Goal: Information Seeking & Learning: Learn about a topic

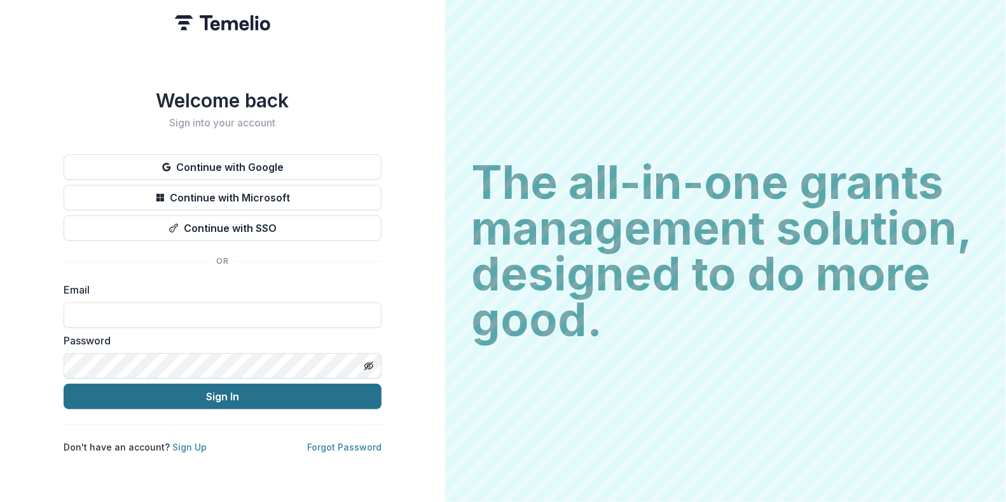
type input "**********"
click at [174, 395] on button "Sign In" at bounding box center [223, 396] width 318 height 25
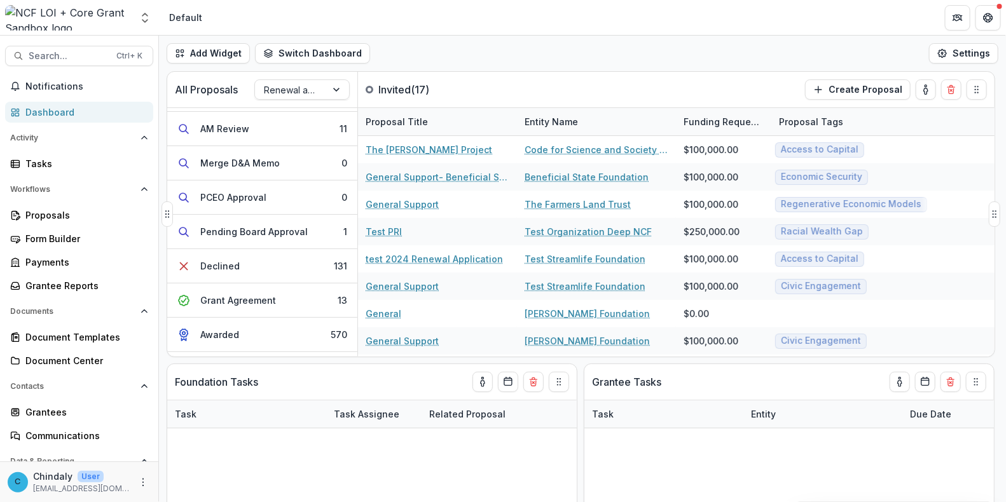
scroll to position [237, 0]
click at [89, 57] on span "Search..." at bounding box center [69, 56] width 80 height 11
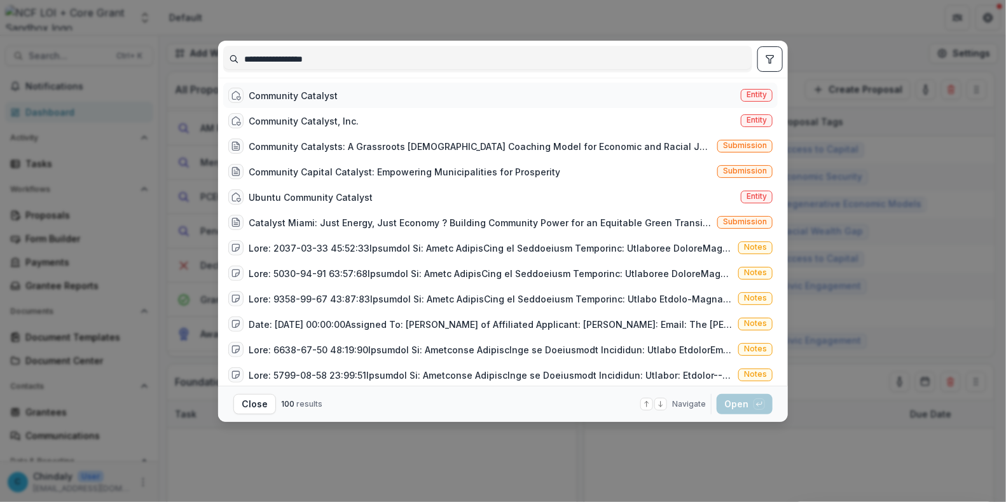
type input "**********"
click at [741, 95] on span "Entity" at bounding box center [757, 95] width 32 height 13
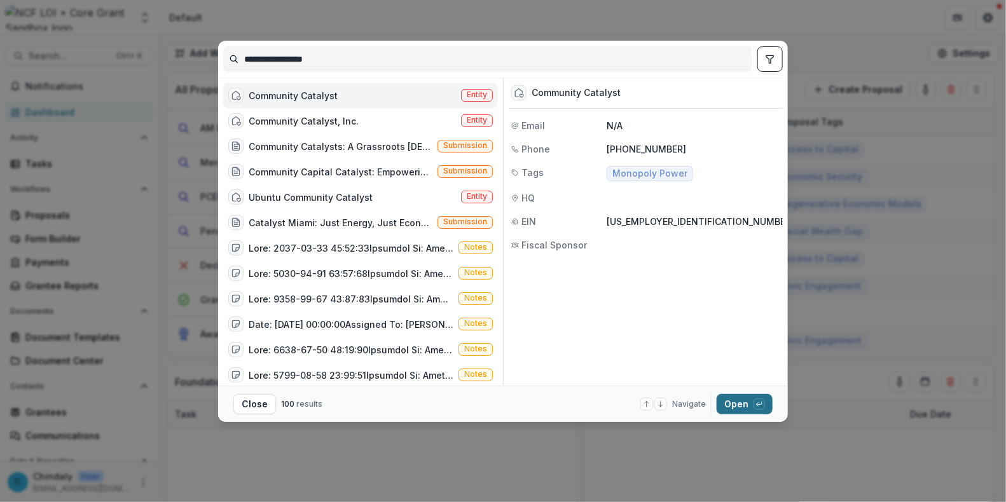
click at [745, 404] on button "Open with enter key" at bounding box center [745, 404] width 56 height 20
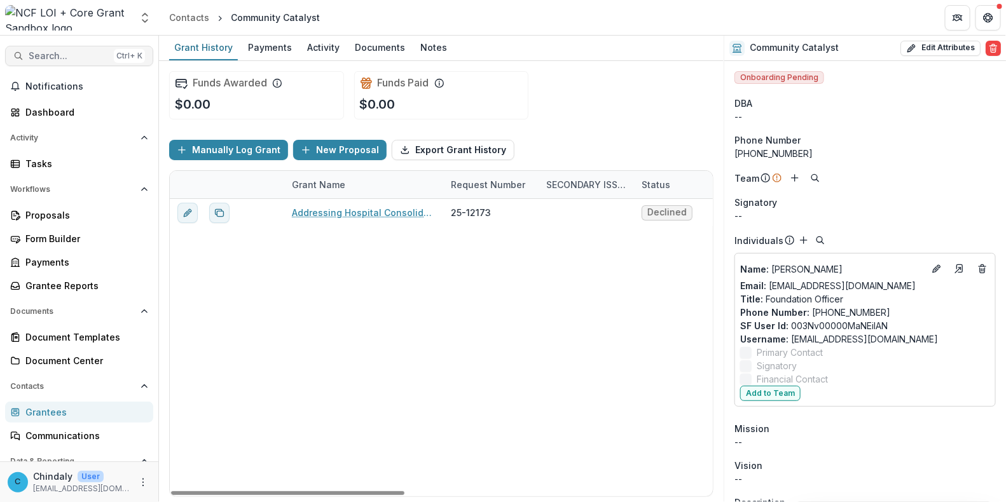
click at [68, 47] on button "Search... Ctrl + K" at bounding box center [79, 56] width 148 height 20
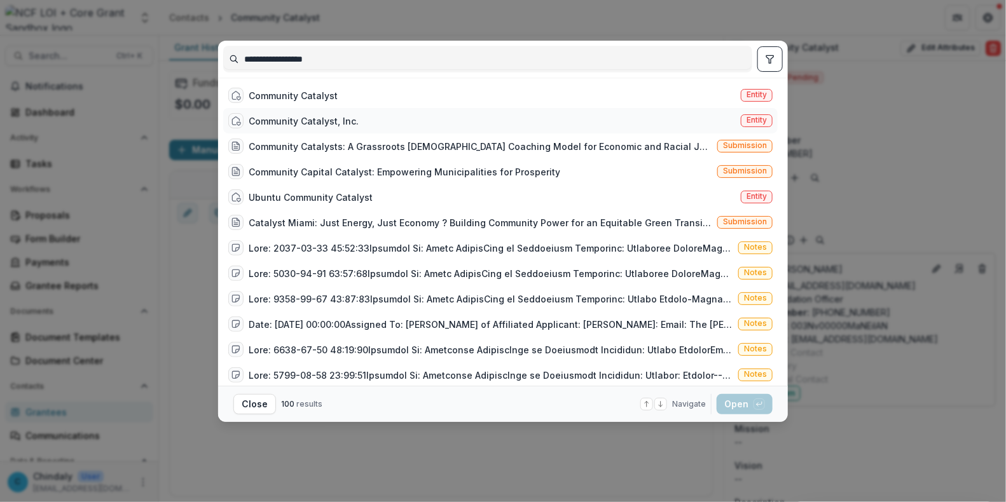
type input "**********"
click at [748, 125] on span "Entity" at bounding box center [756, 120] width 20 height 9
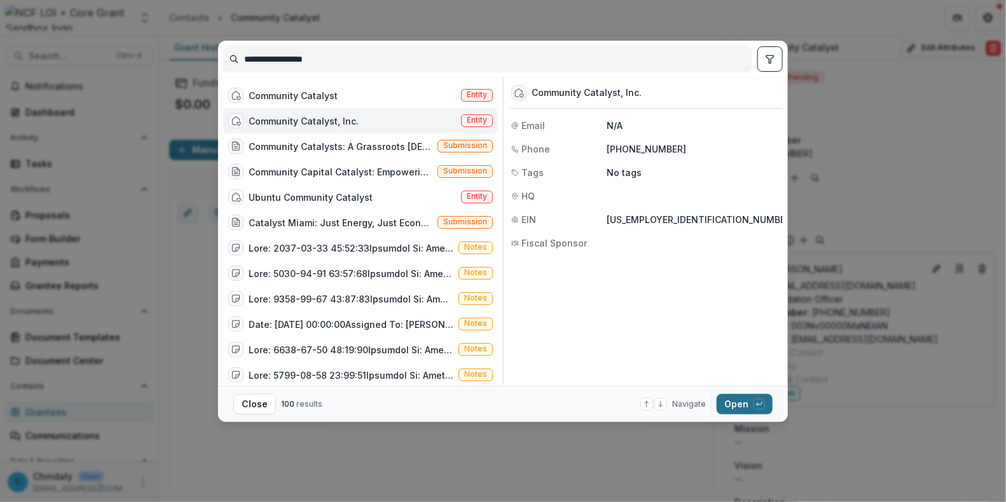
click at [743, 399] on button "Open with enter key" at bounding box center [745, 404] width 56 height 20
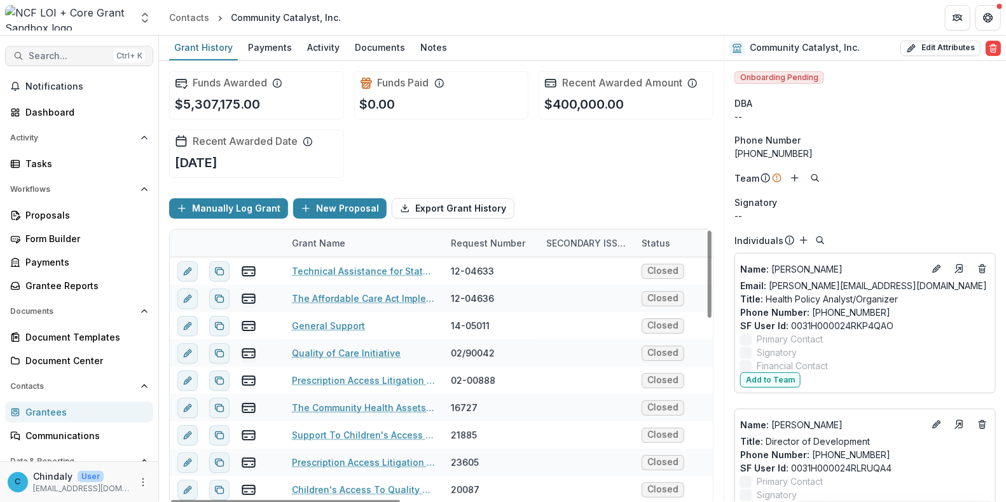
click at [75, 58] on span "Search..." at bounding box center [69, 56] width 80 height 11
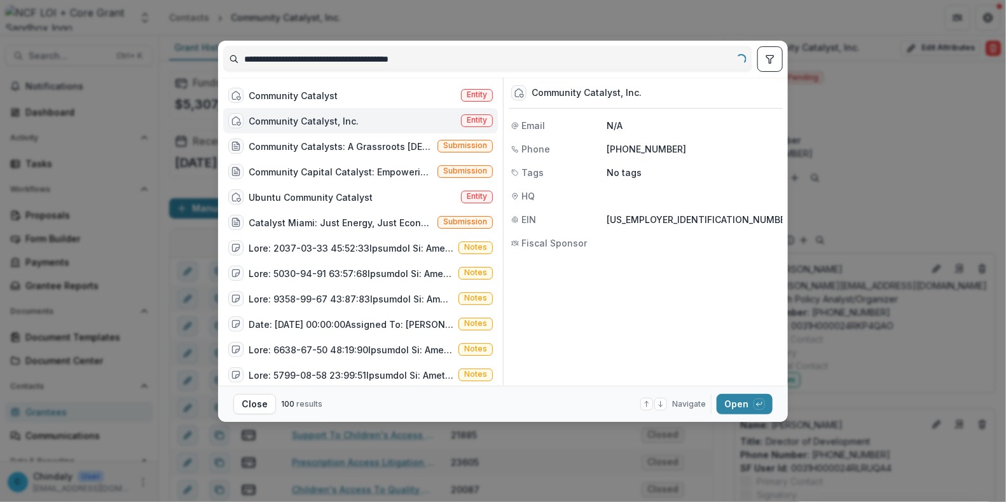
click at [274, 57] on input "**********" at bounding box center [488, 59] width 528 height 20
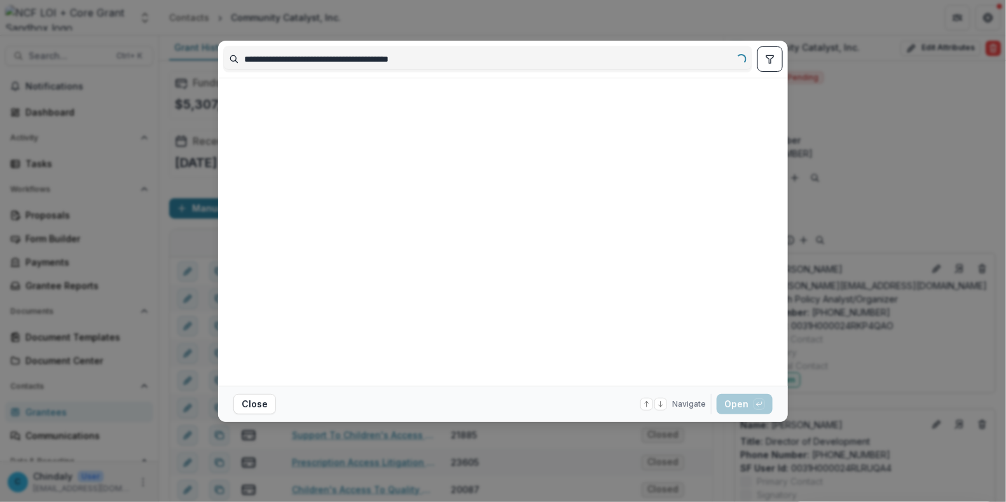
click at [274, 57] on input "**********" at bounding box center [488, 59] width 528 height 20
type input "**********"
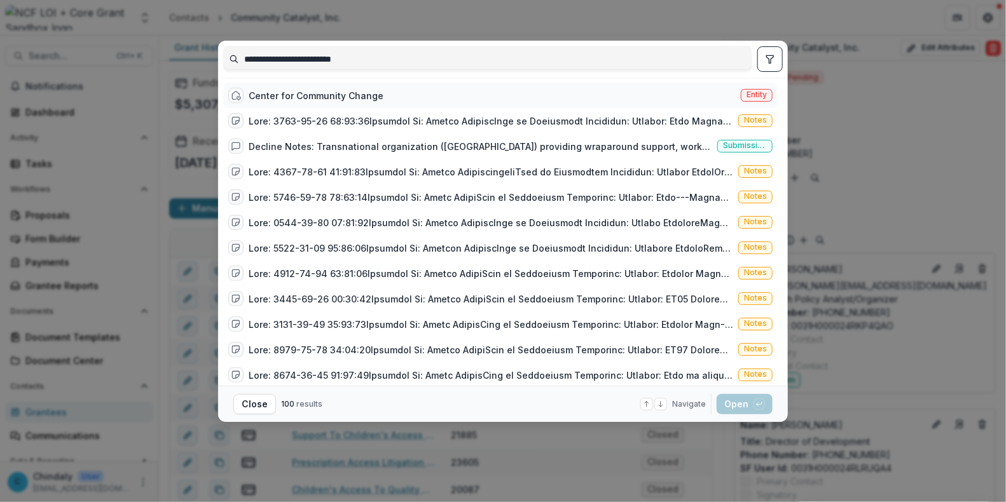
click at [755, 95] on span "Entity" at bounding box center [756, 94] width 20 height 9
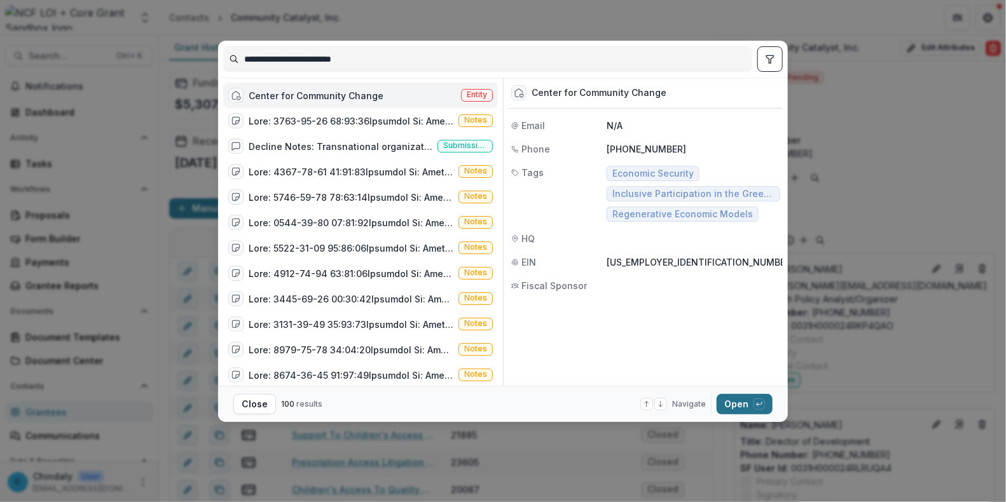
click at [741, 394] on button "Open with enter key" at bounding box center [745, 404] width 56 height 20
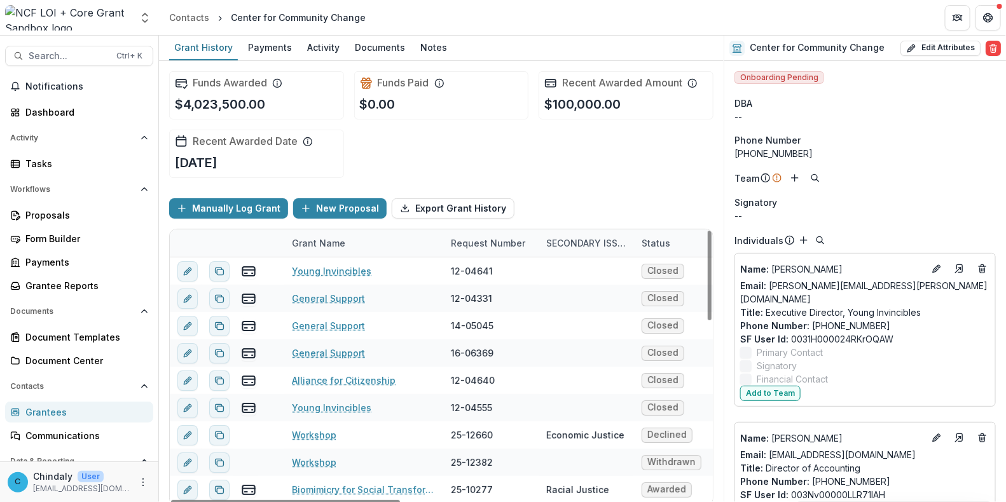
click at [472, 238] on div "Request Number" at bounding box center [488, 243] width 90 height 13
click at [496, 315] on span "Sort Descending" at bounding box center [506, 320] width 74 height 11
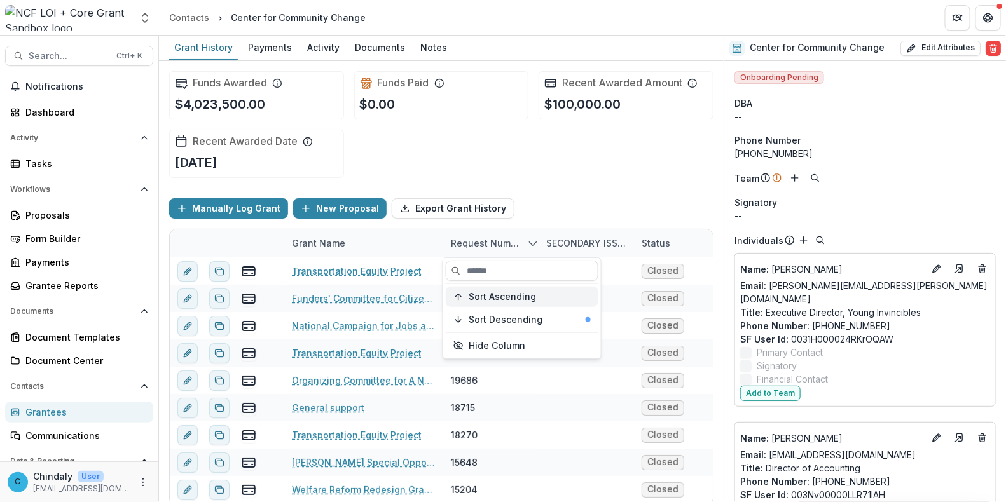
click at [497, 294] on span "Sort Ascending" at bounding box center [502, 297] width 67 height 11
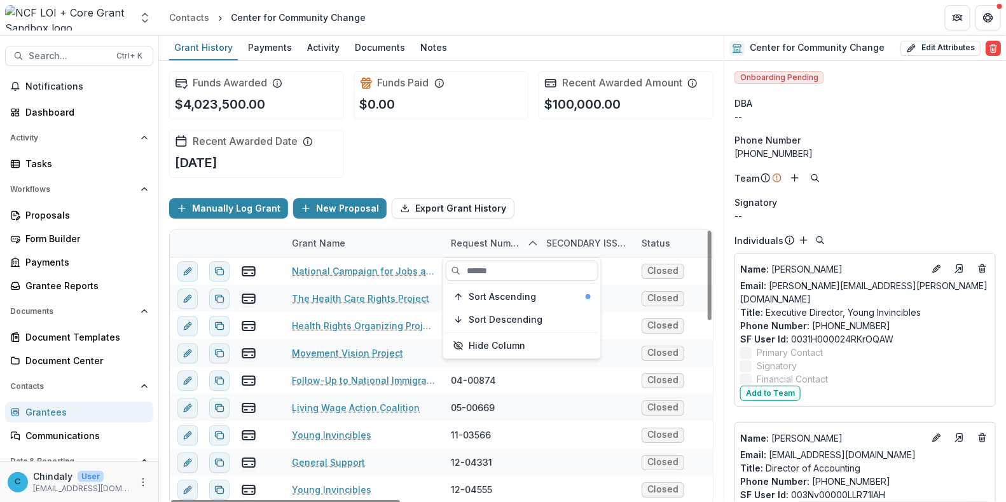
click at [595, 196] on div "Manually Log Grant New Proposal Export Grant History" at bounding box center [441, 208] width 544 height 41
click at [507, 240] on div "Request Number" at bounding box center [485, 243] width 84 height 13
click at [502, 312] on button "Sort Descending" at bounding box center [522, 320] width 153 height 20
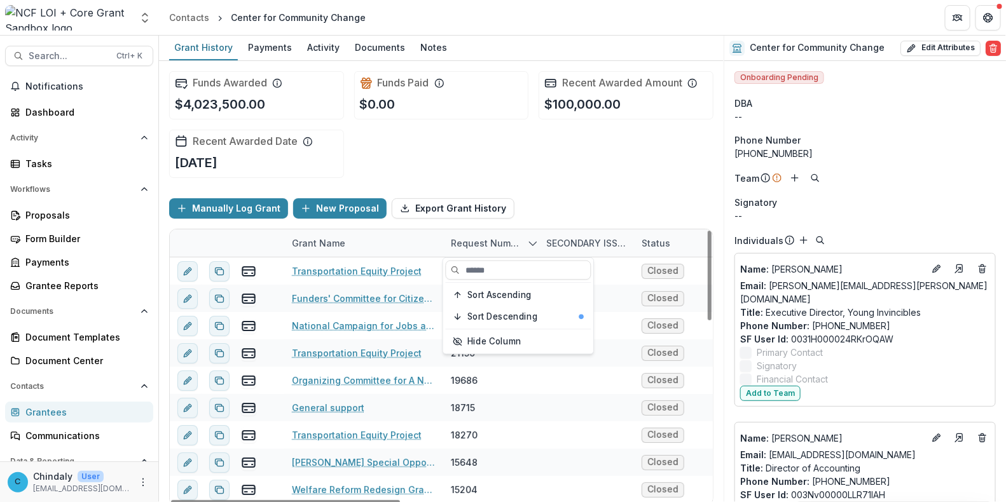
click at [573, 183] on div "Funds Awarded $4,023,500.00 Funds Paid $0.00 Recent Awarded Amount $100,000.00 …" at bounding box center [441, 124] width 544 height 127
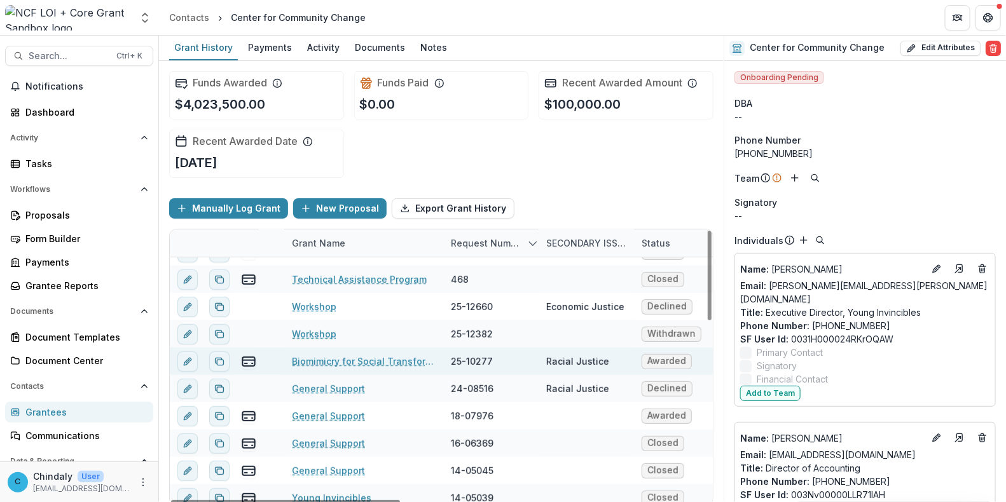
scroll to position [238, 0]
click at [312, 354] on link "Biomimicry for Social Transformation" at bounding box center [364, 360] width 144 height 13
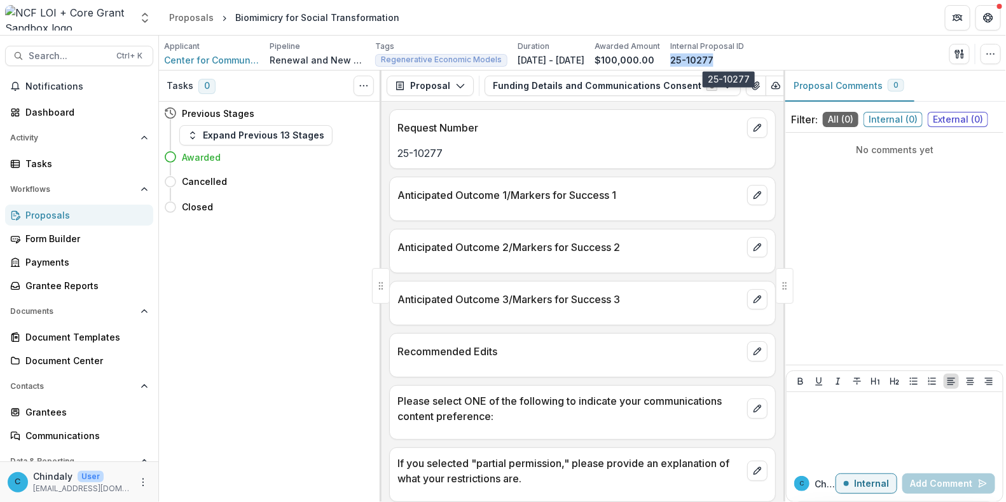
drag, startPoint x: 748, startPoint y: 60, endPoint x: 709, endPoint y: 63, distance: 38.9
click at [709, 63] on p "25-10277" at bounding box center [691, 59] width 43 height 13
copy p "25-10277"
click at [633, 81] on button "Funding Details and Communications Consent 3" at bounding box center [612, 86] width 256 height 20
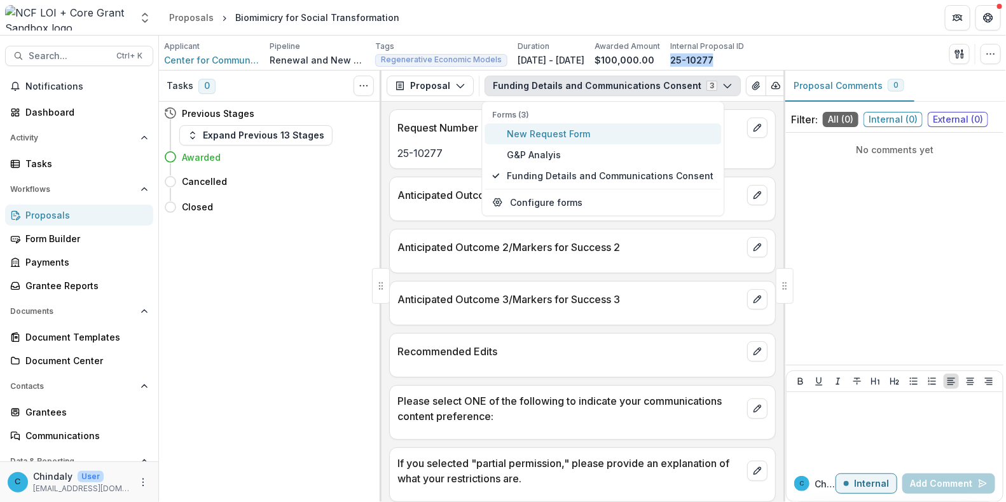
click at [568, 130] on span "New Request Form" at bounding box center [610, 133] width 207 height 13
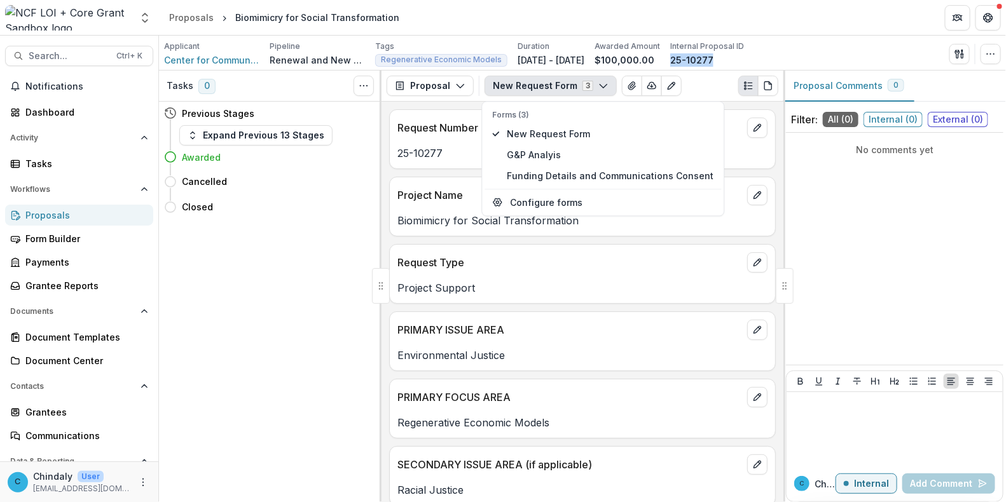
click at [512, 88] on button "New Request Form 3" at bounding box center [550, 86] width 132 height 20
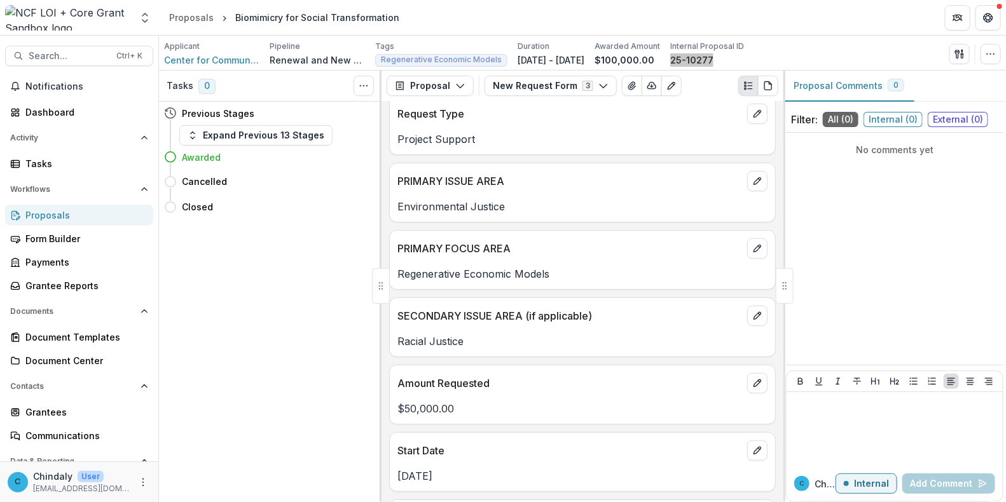
scroll to position [149, 0]
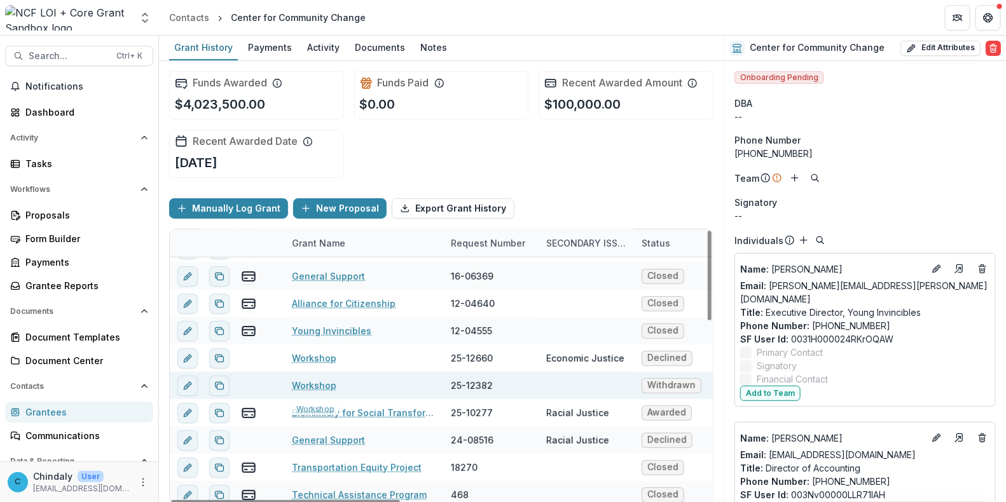
scroll to position [78, 0]
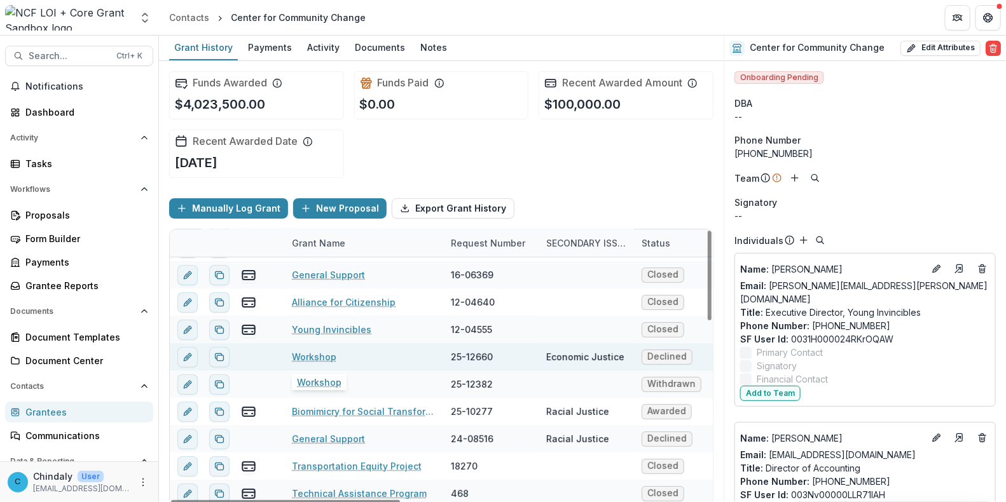
click at [322, 356] on link "Workshop" at bounding box center [314, 356] width 45 height 13
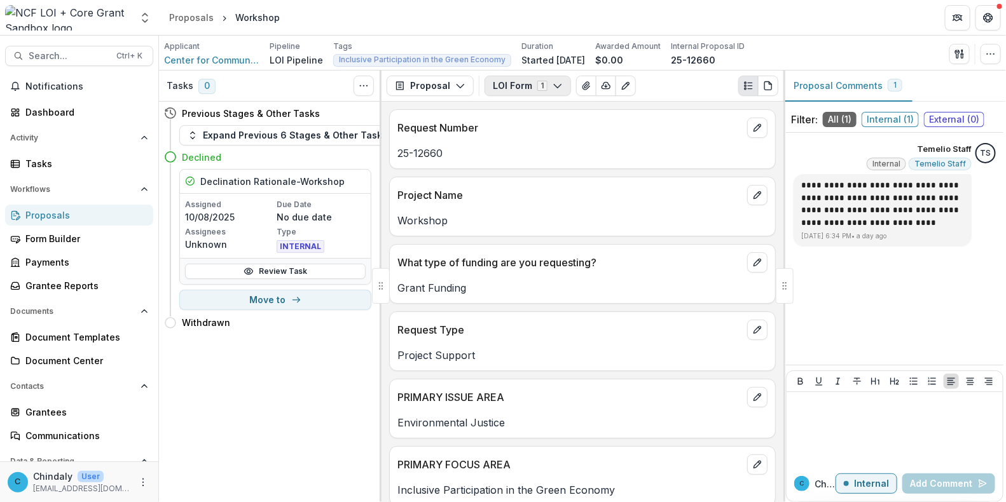
click at [533, 88] on button "LOI Form 1" at bounding box center [527, 86] width 86 height 20
click at [993, 60] on button "button" at bounding box center [990, 54] width 20 height 20
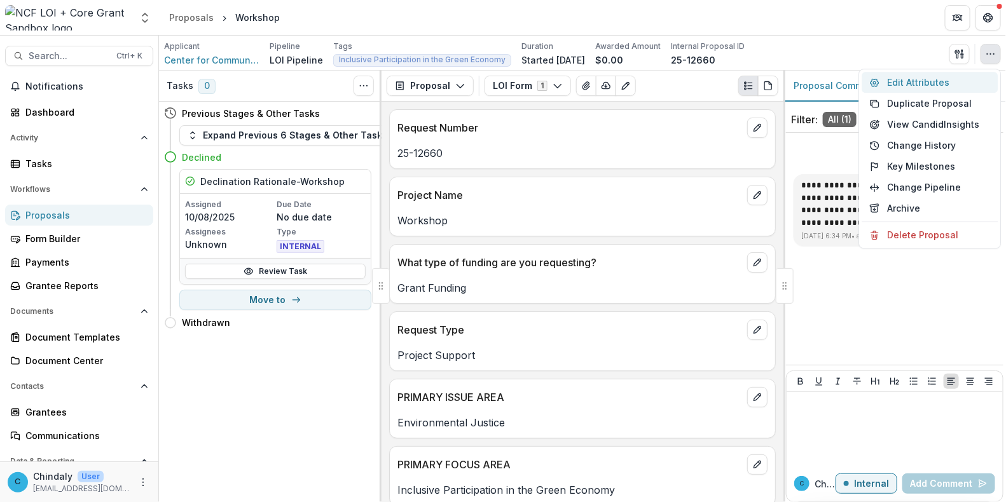
click at [926, 81] on button "Edit Attributes" at bounding box center [930, 82] width 136 height 21
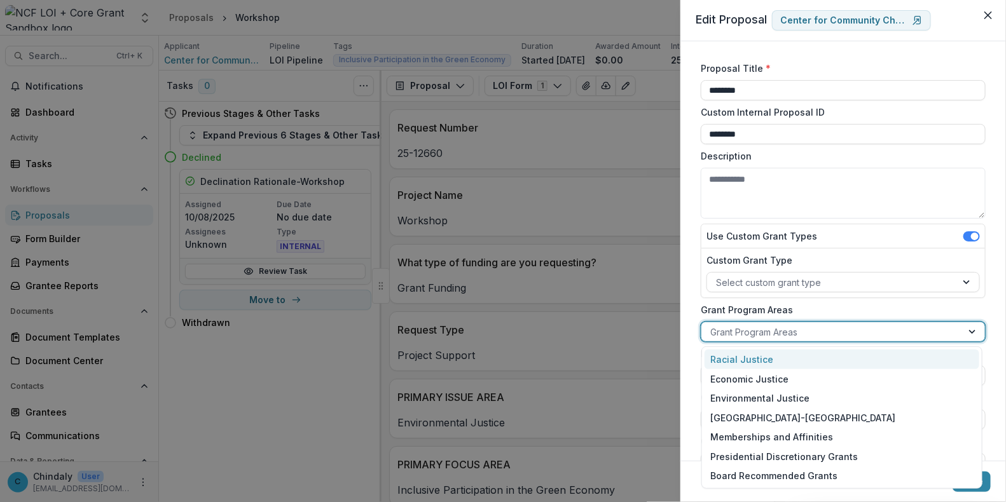
click at [831, 336] on div at bounding box center [831, 332] width 243 height 16
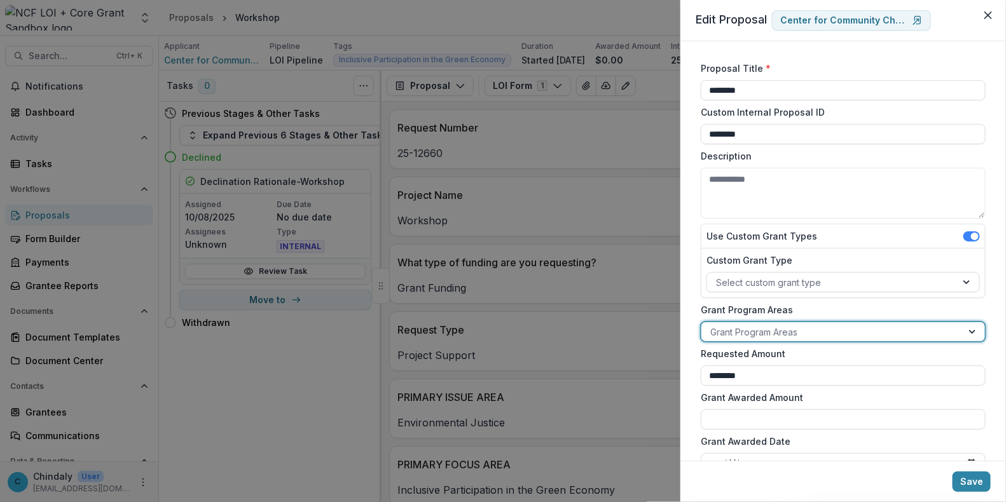
click at [831, 336] on div at bounding box center [831, 332] width 243 height 16
click at [229, 136] on div "**********" at bounding box center [503, 251] width 1006 height 502
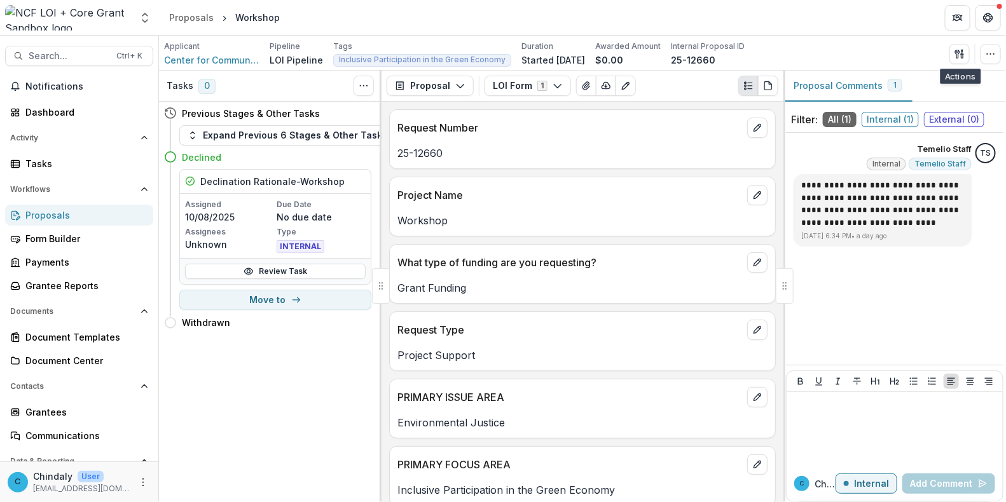
click at [229, 136] on button "Expand Previous 6 Stages & Other Tasks" at bounding box center [287, 135] width 216 height 20
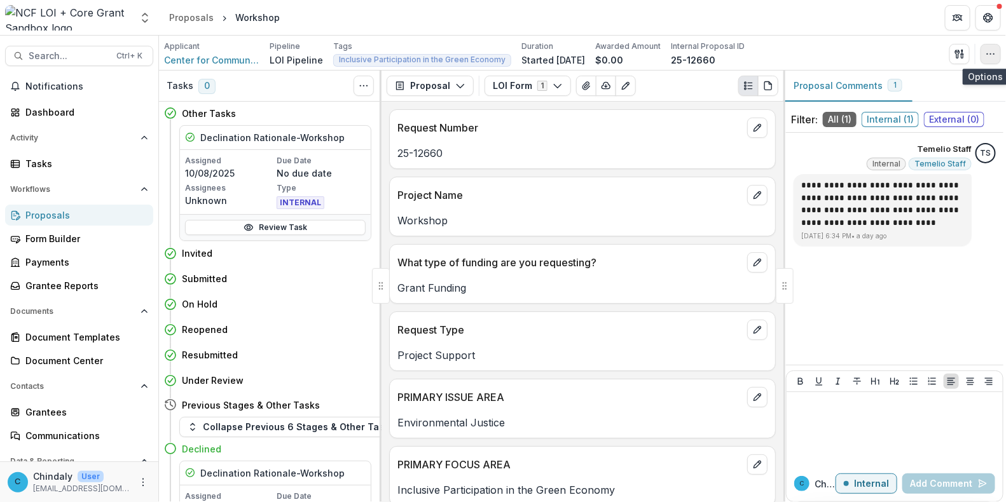
click at [996, 53] on button "button" at bounding box center [990, 54] width 20 height 20
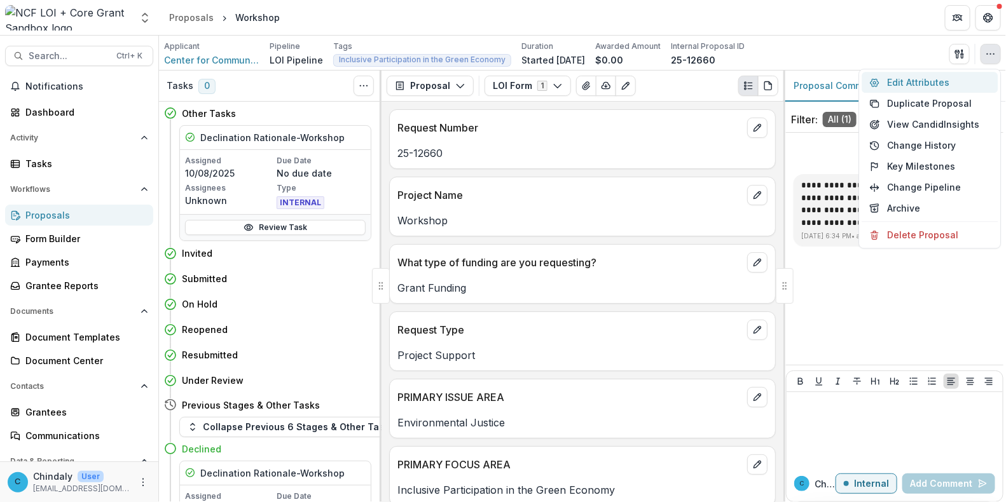
click at [899, 78] on button "Edit Attributes" at bounding box center [930, 82] width 136 height 21
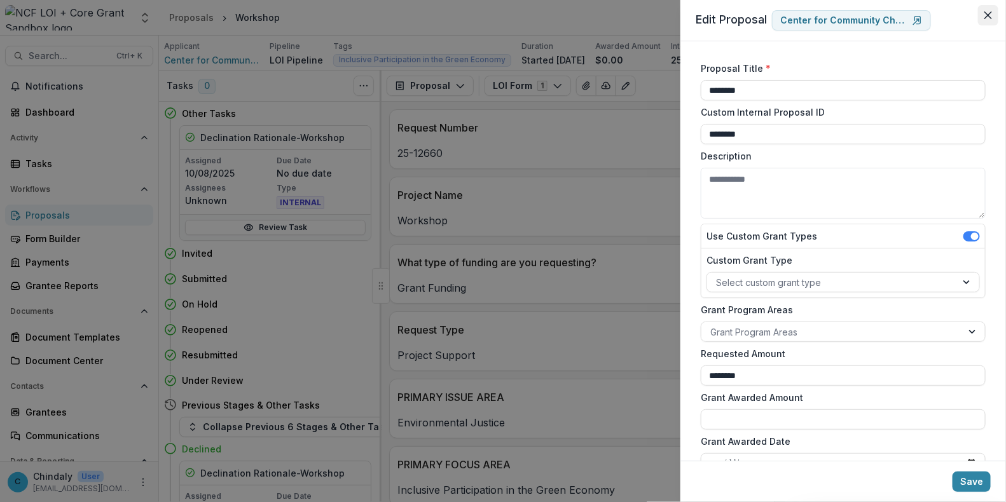
click at [989, 15] on icon "Close" at bounding box center [988, 15] width 8 height 8
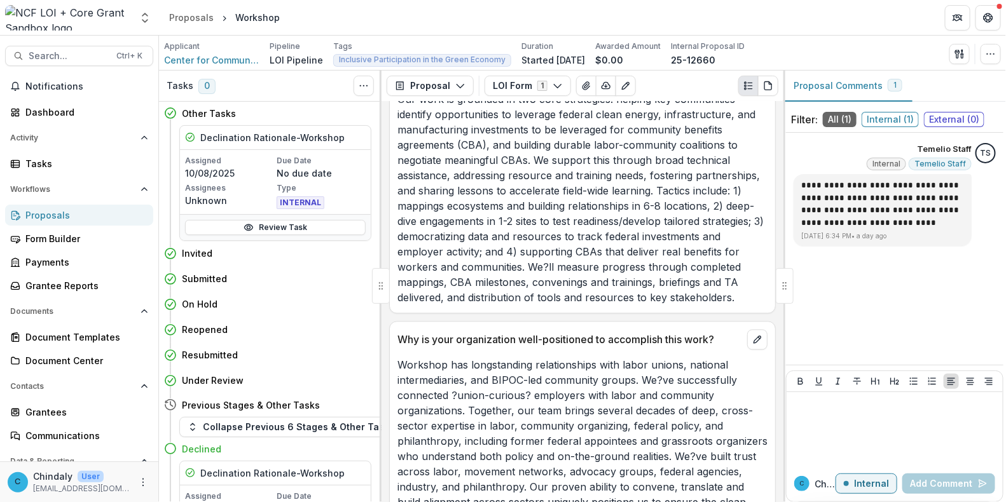
scroll to position [1163, 0]
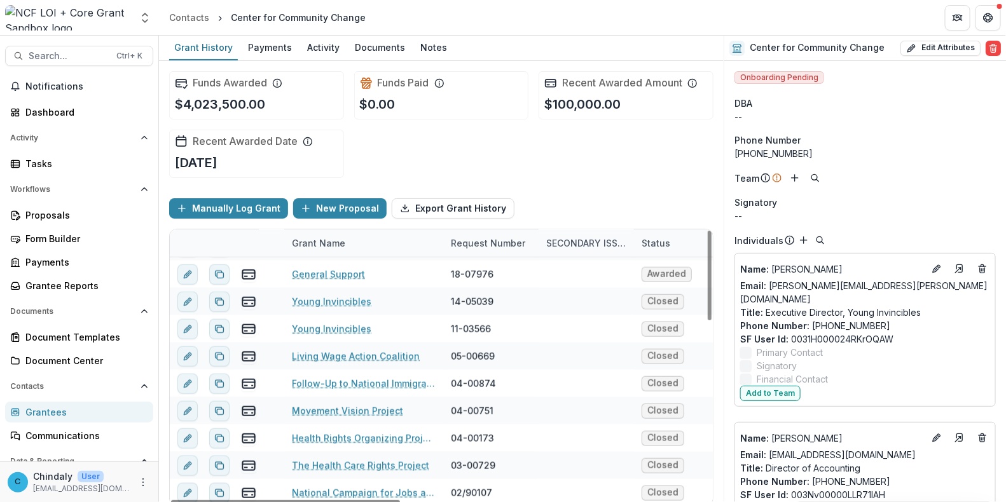
scroll to position [8, 0]
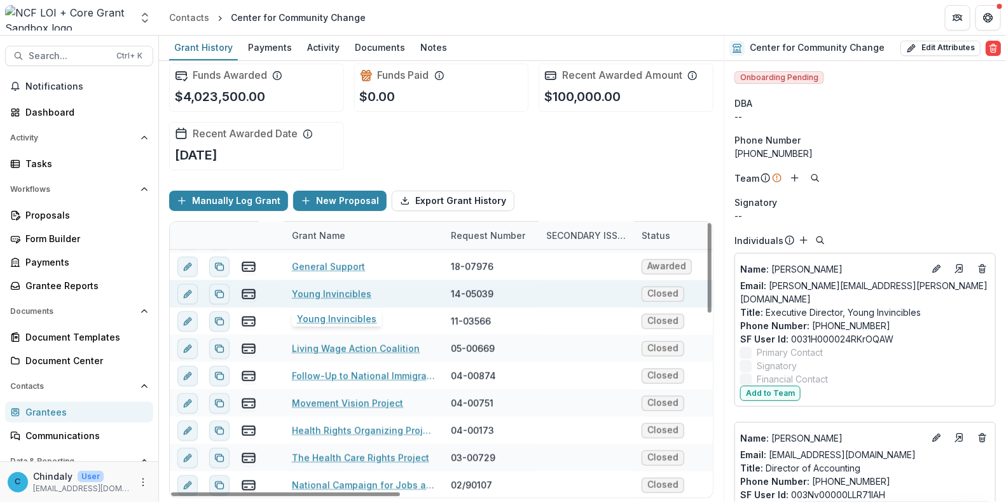
click at [320, 292] on link "Young Invincibles" at bounding box center [331, 293] width 79 height 13
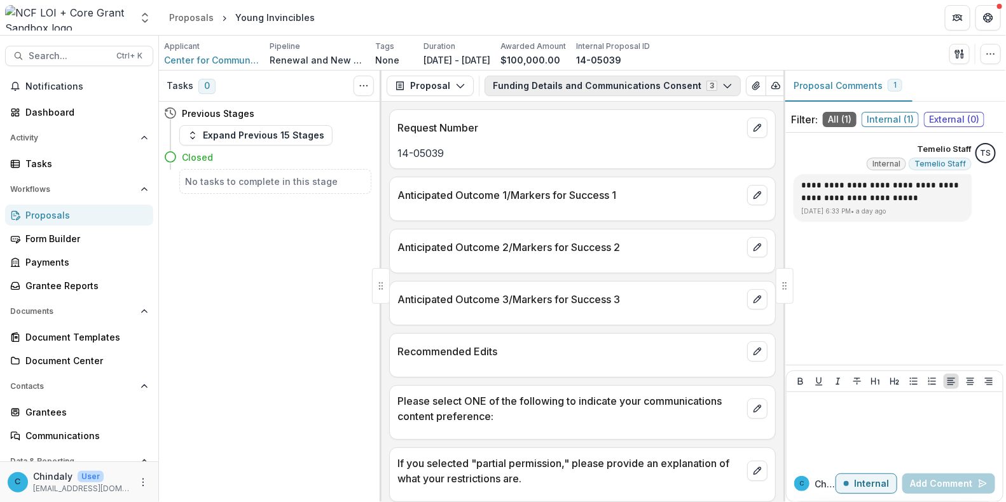
click at [547, 84] on button "Funding Details and Communications Consent 3" at bounding box center [612, 86] width 256 height 20
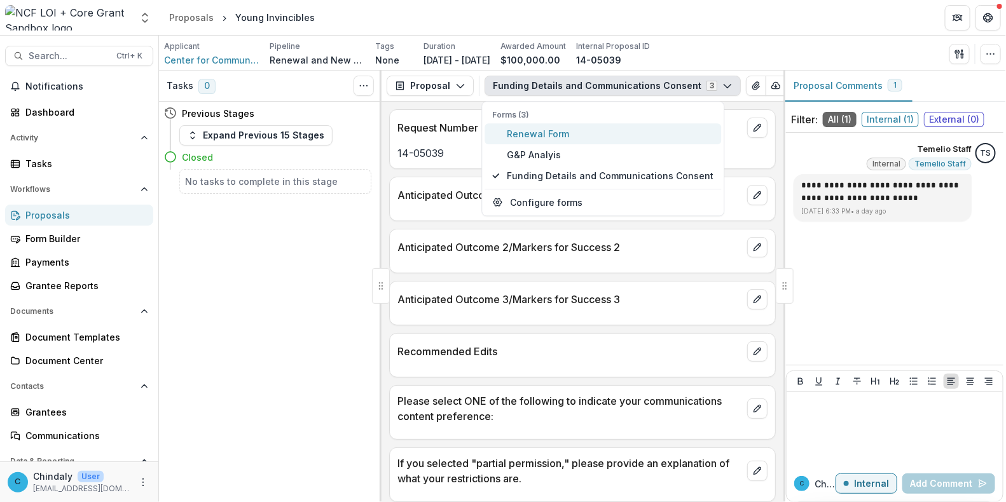
click at [534, 131] on span "Renewal Form" at bounding box center [610, 133] width 207 height 13
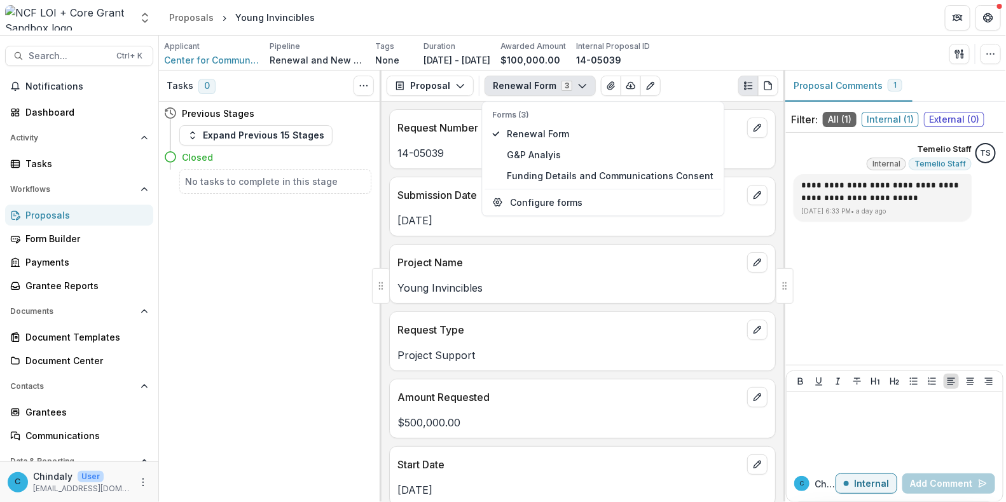
click at [545, 81] on button "Renewal Form 3" at bounding box center [539, 86] width 111 height 20
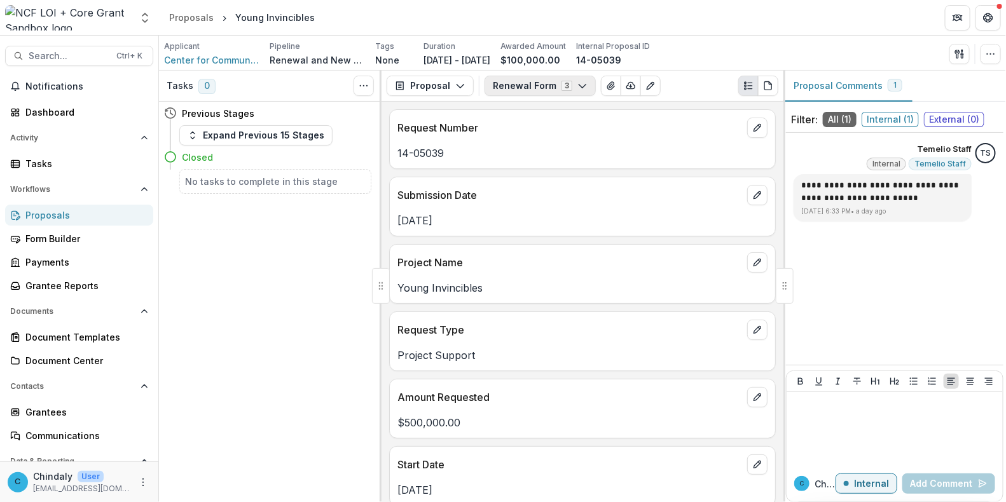
click at [543, 78] on button "Renewal Form 3" at bounding box center [539, 86] width 111 height 20
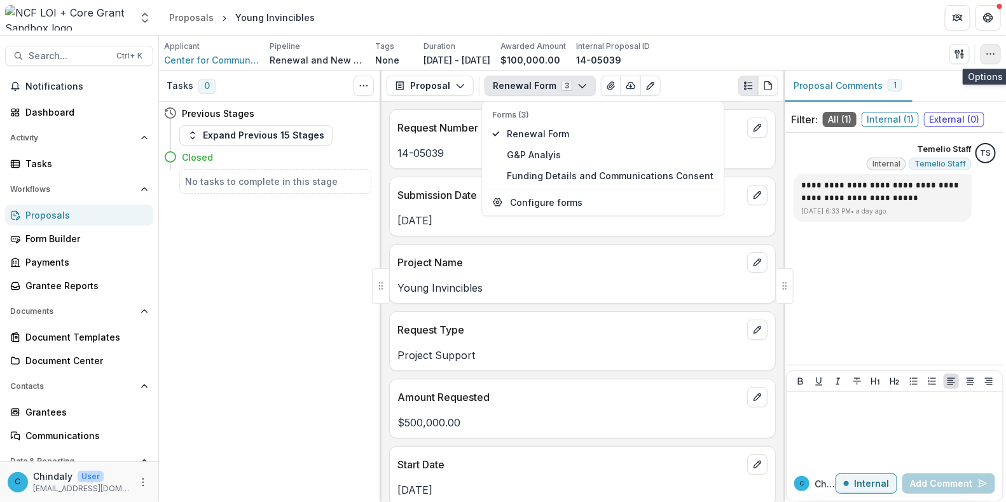
click at [987, 56] on icon "button" at bounding box center [991, 54] width 10 height 10
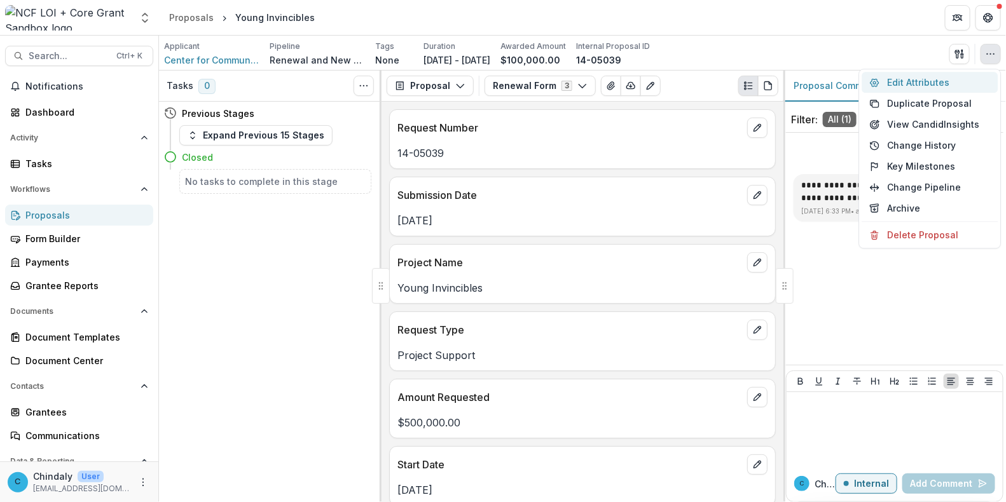
click at [905, 80] on button "Edit Attributes" at bounding box center [930, 82] width 136 height 21
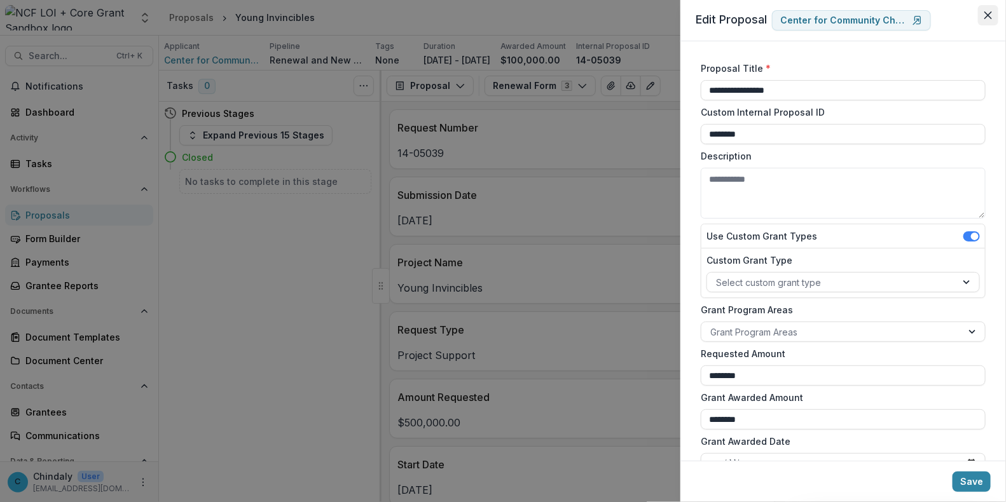
click at [987, 13] on icon "Close" at bounding box center [988, 15] width 8 height 8
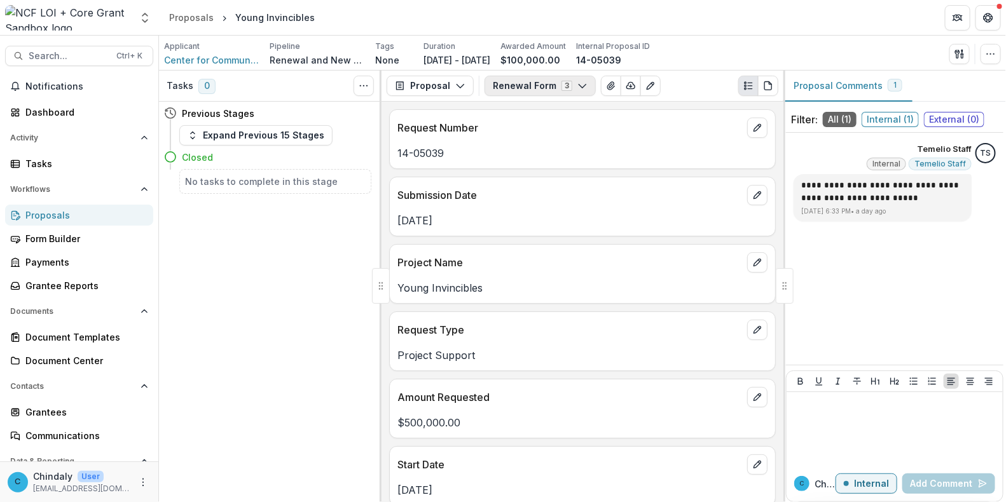
click at [577, 84] on icon "button" at bounding box center [582, 86] width 10 height 10
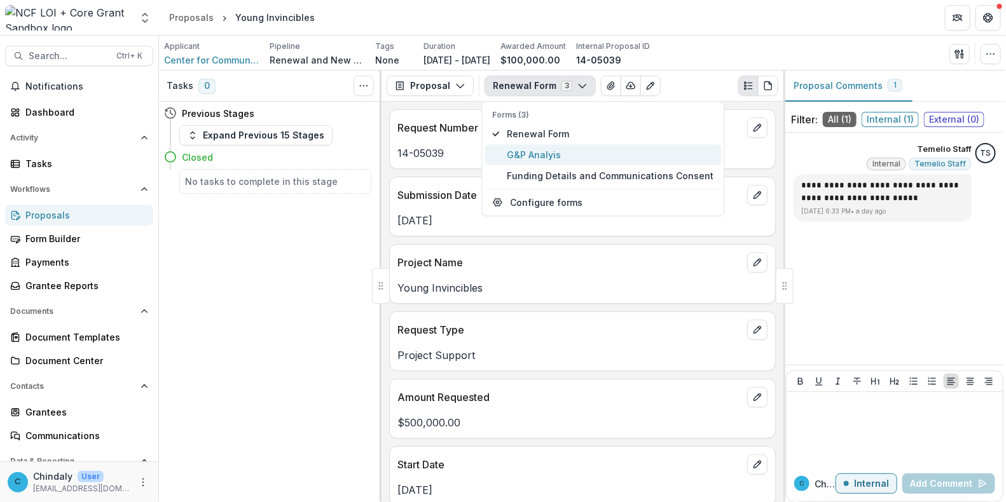
click at [535, 160] on span "G&P Analyis" at bounding box center [610, 154] width 207 height 13
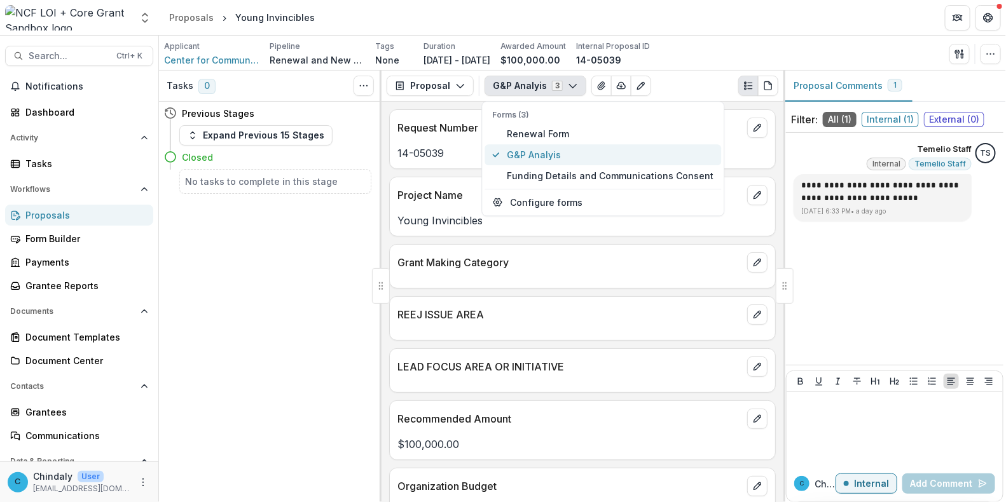
click at [522, 156] on span "G&P Analyis" at bounding box center [610, 154] width 207 height 13
click at [525, 132] on span "Renewal Form" at bounding box center [610, 133] width 207 height 13
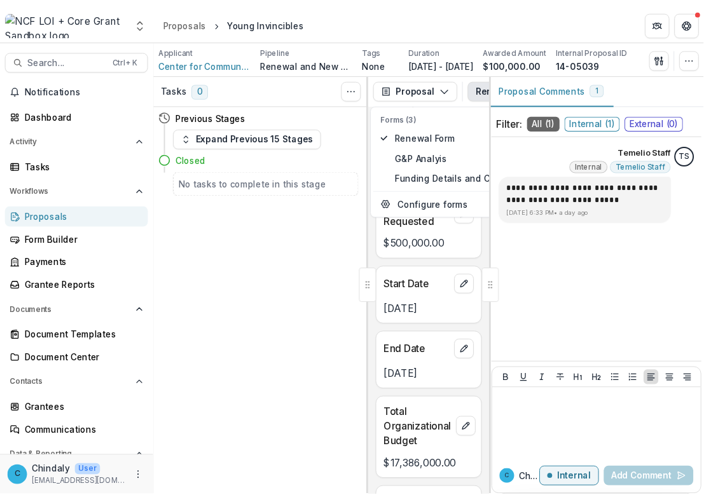
scroll to position [238, 0]
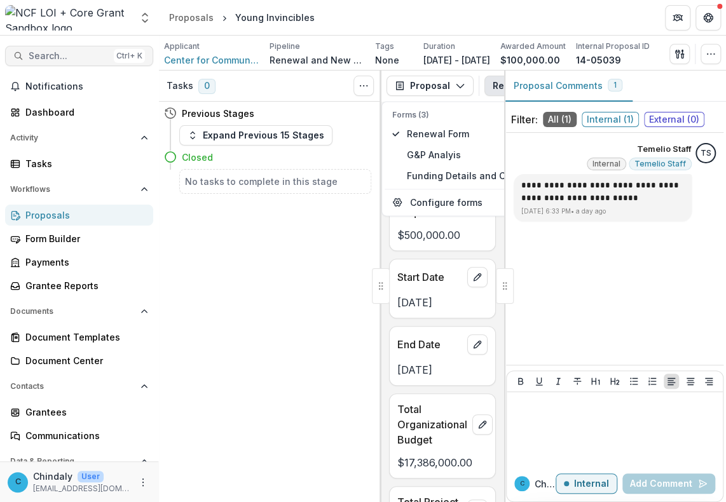
click at [79, 53] on span "Search..." at bounding box center [69, 56] width 80 height 11
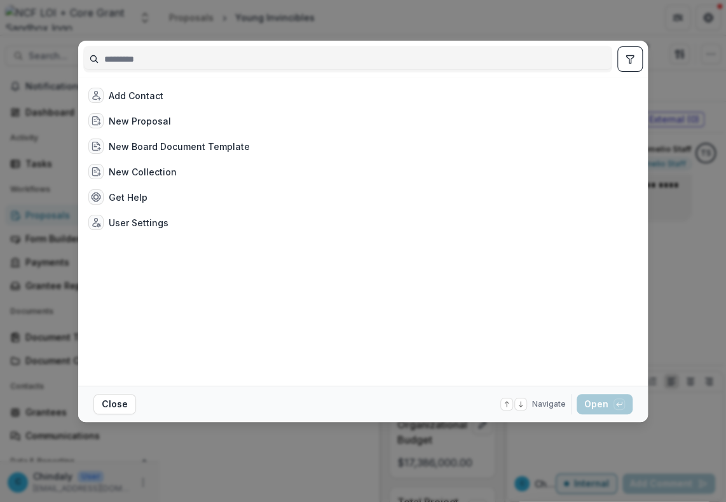
click at [134, 59] on input at bounding box center [348, 59] width 528 height 20
type input "********"
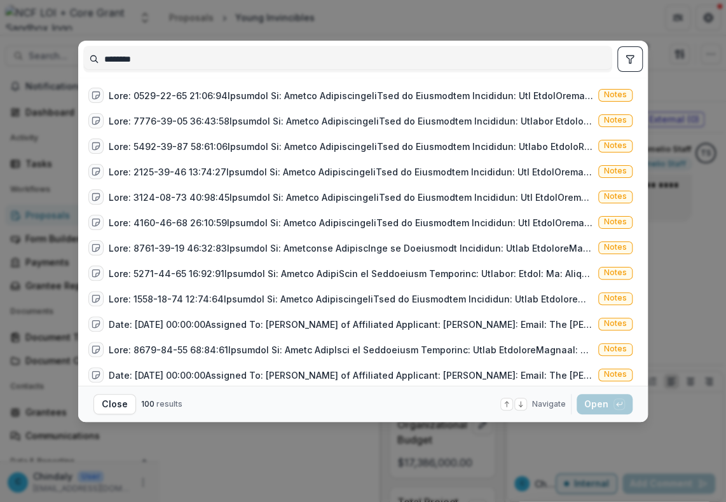
click at [315, 53] on input "********" at bounding box center [348, 59] width 528 height 20
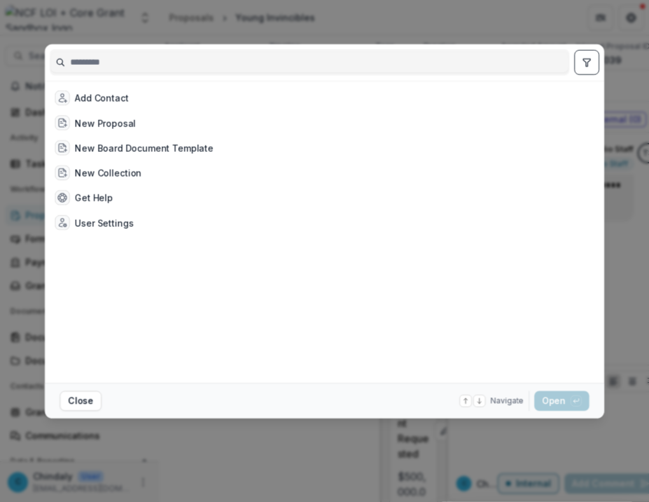
scroll to position [437, 0]
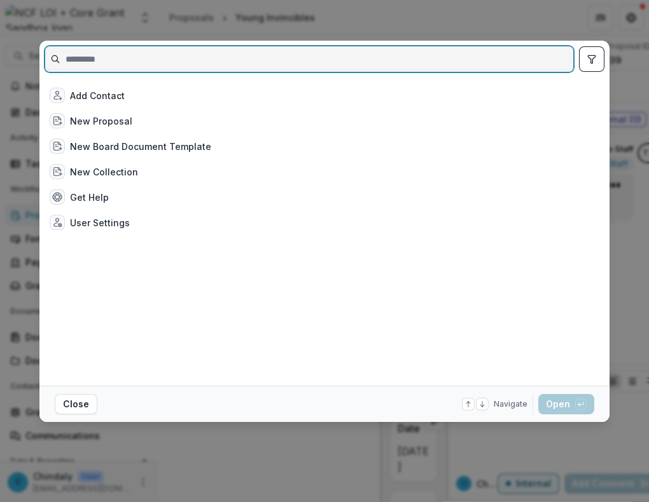
click at [116, 57] on input at bounding box center [309, 59] width 528 height 20
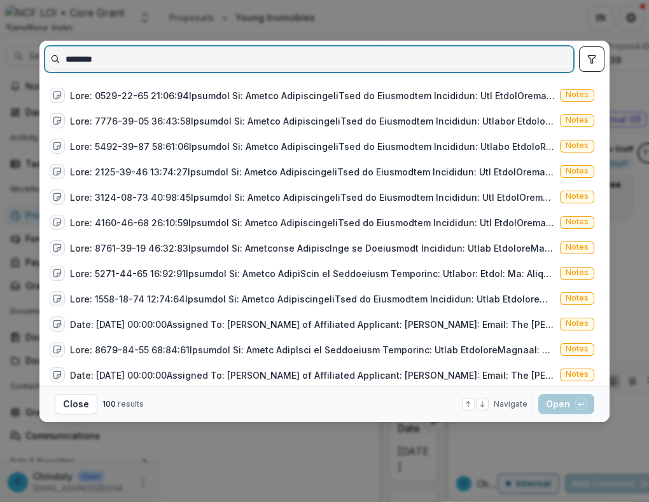
click at [81, 58] on input "********" at bounding box center [309, 59] width 528 height 20
paste input "**********"
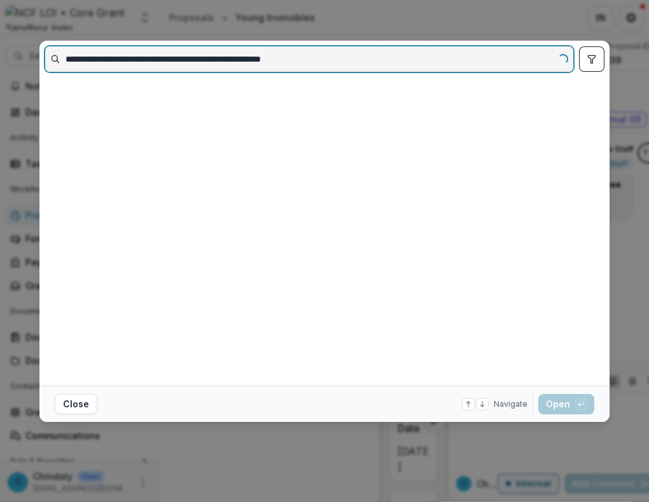
type input "**********"
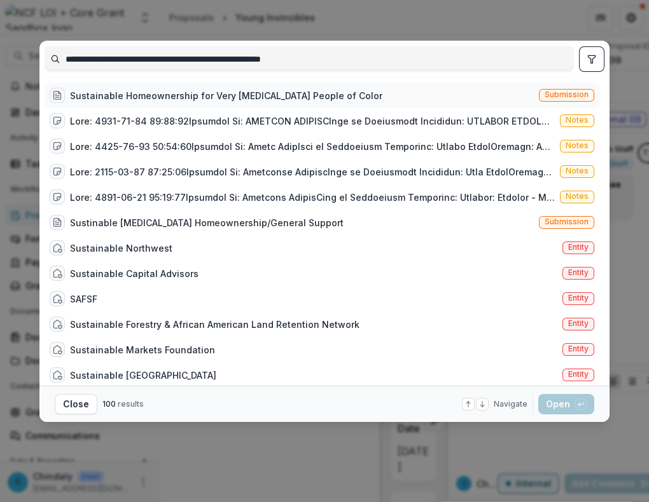
click at [560, 90] on span "Submission" at bounding box center [566, 94] width 44 height 9
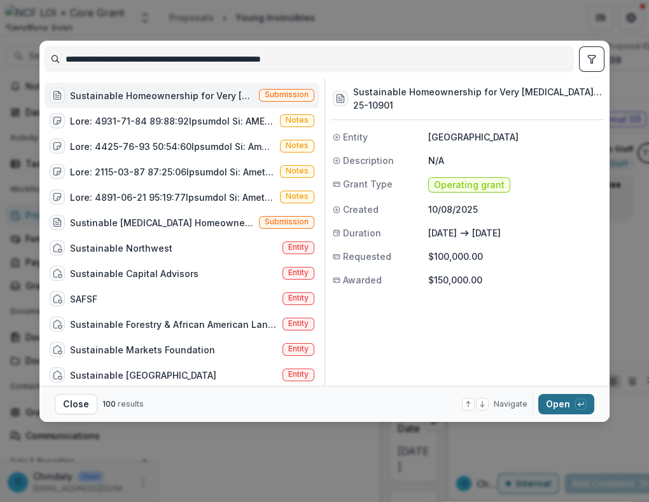
click at [565, 404] on button "Open with enter key" at bounding box center [566, 404] width 56 height 20
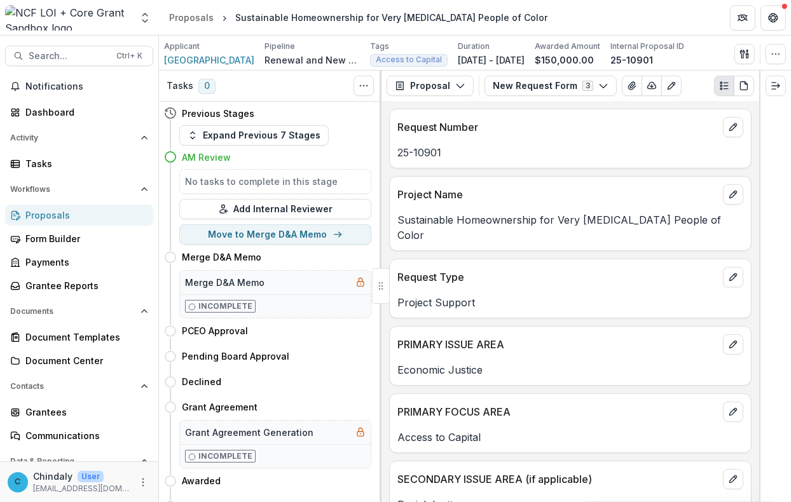
scroll to position [1, 0]
click at [778, 55] on icon "button" at bounding box center [776, 54] width 10 height 10
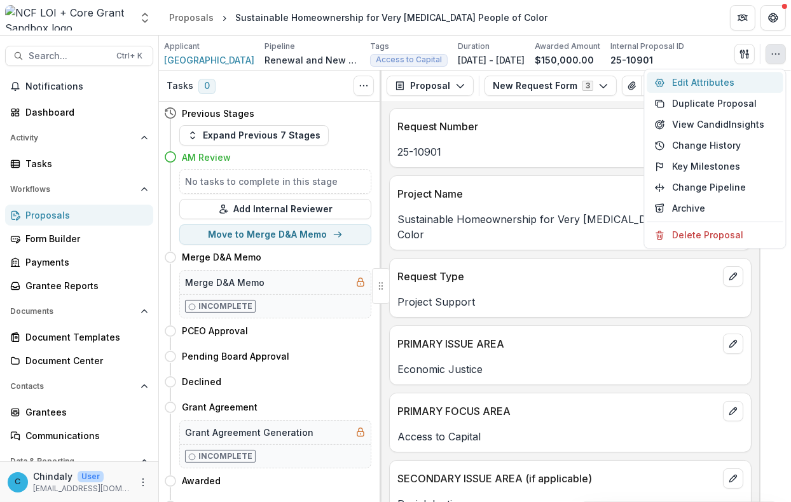
click at [722, 81] on button "Edit Attributes" at bounding box center [715, 82] width 136 height 21
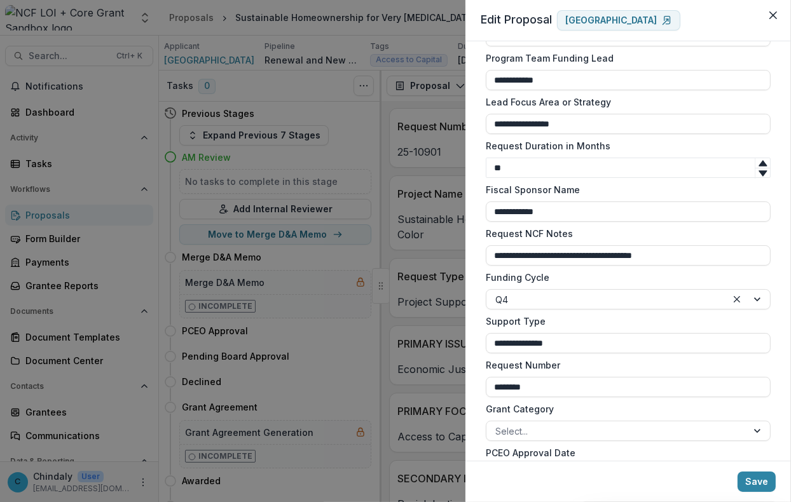
scroll to position [1077, 0]
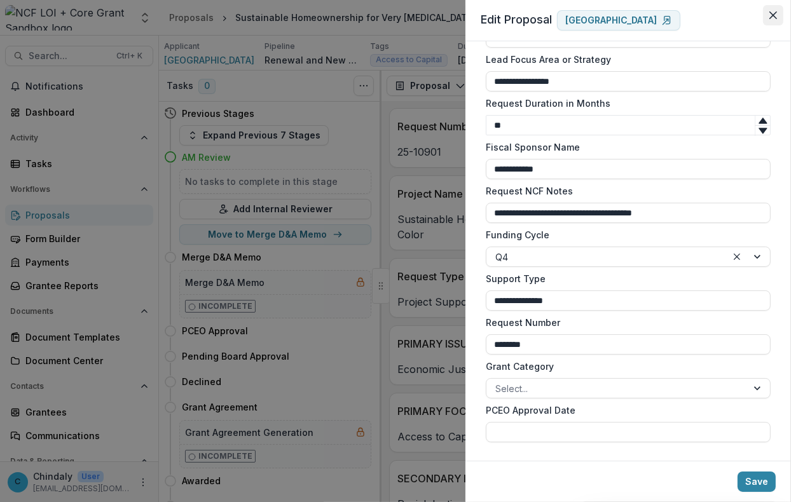
click at [772, 18] on icon "Close" at bounding box center [773, 15] width 8 height 8
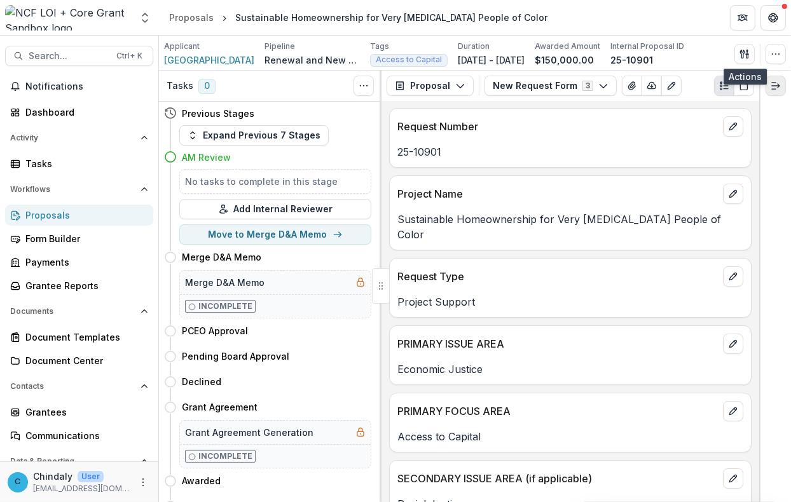
click at [773, 88] on icon "Expand right" at bounding box center [776, 86] width 10 height 10
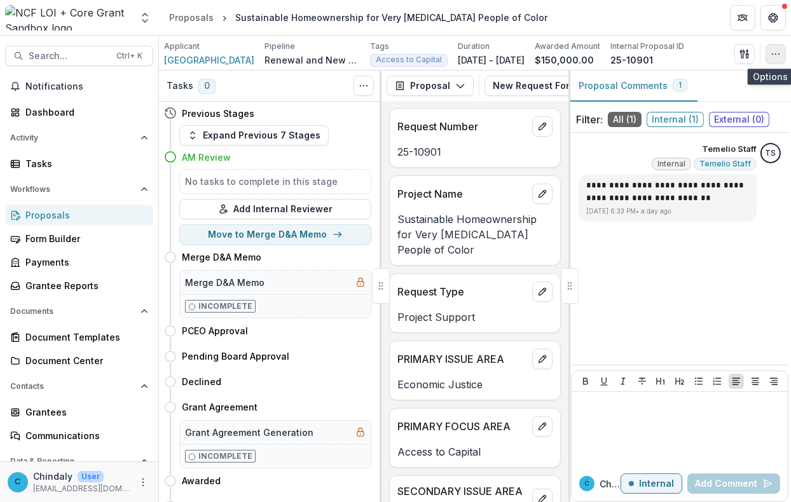
click at [773, 58] on icon "button" at bounding box center [776, 54] width 10 height 10
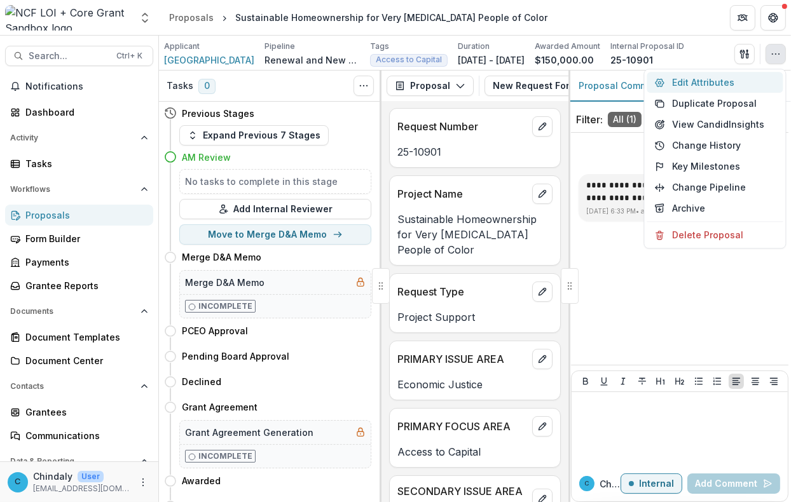
click at [722, 74] on button "Edit Attributes" at bounding box center [715, 82] width 136 height 21
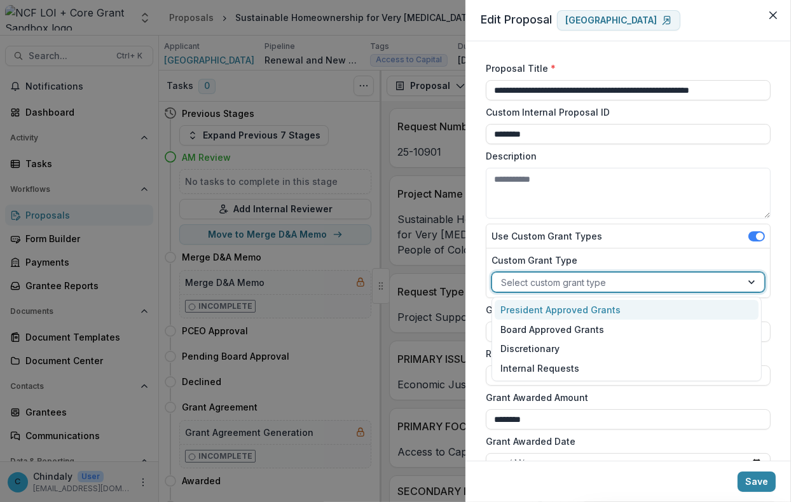
click at [748, 286] on div at bounding box center [752, 282] width 23 height 19
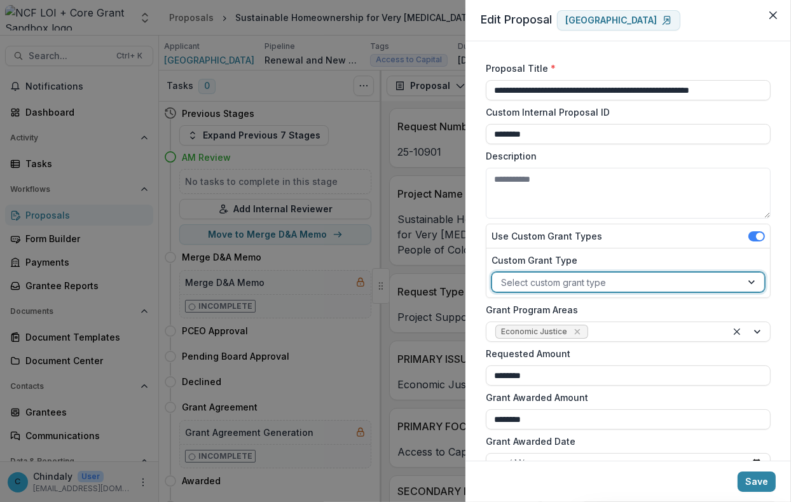
click at [748, 286] on div at bounding box center [752, 282] width 23 height 19
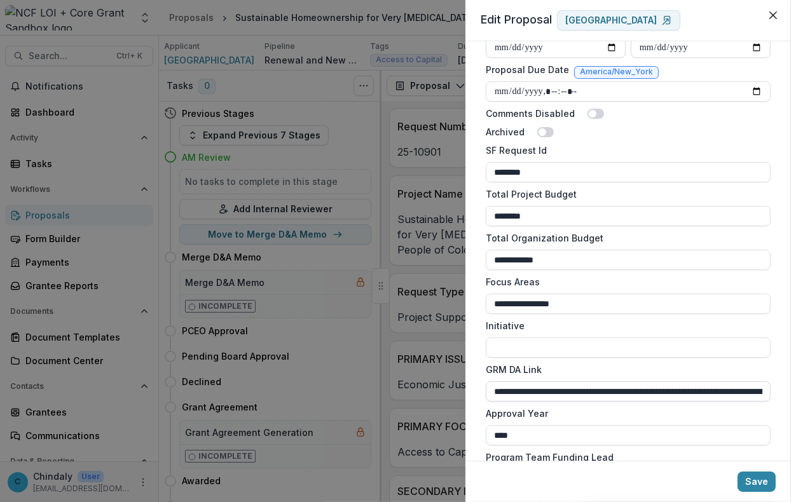
scroll to position [636, 0]
click at [699, 396] on input "**********" at bounding box center [628, 391] width 285 height 20
click at [699, 395] on input "**********" at bounding box center [628, 391] width 285 height 20
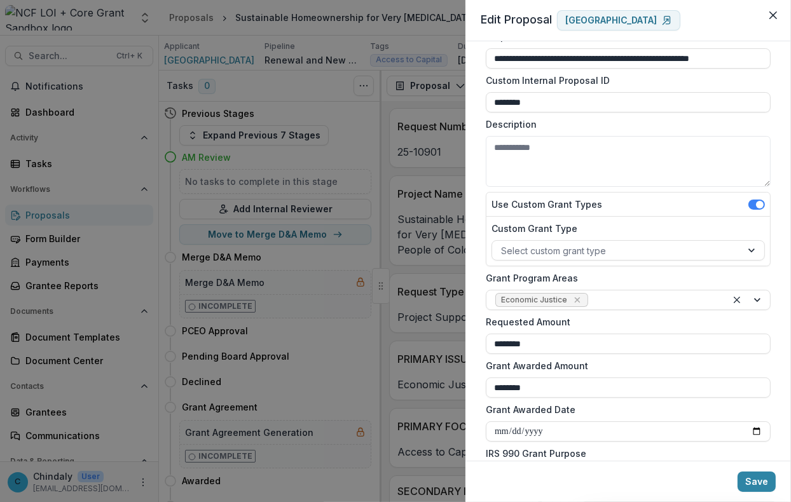
scroll to position [0, 0]
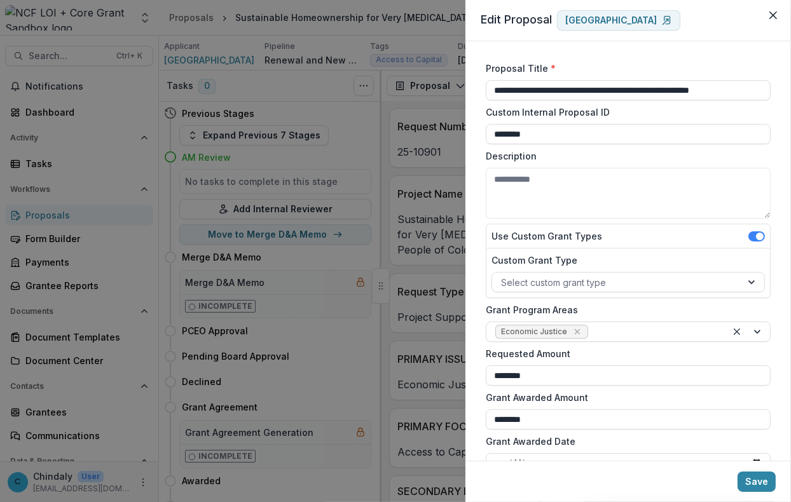
click at [476, 186] on div "**********" at bounding box center [628, 251] width 326 height 420
click at [771, 18] on icon "Close" at bounding box center [773, 15] width 8 height 8
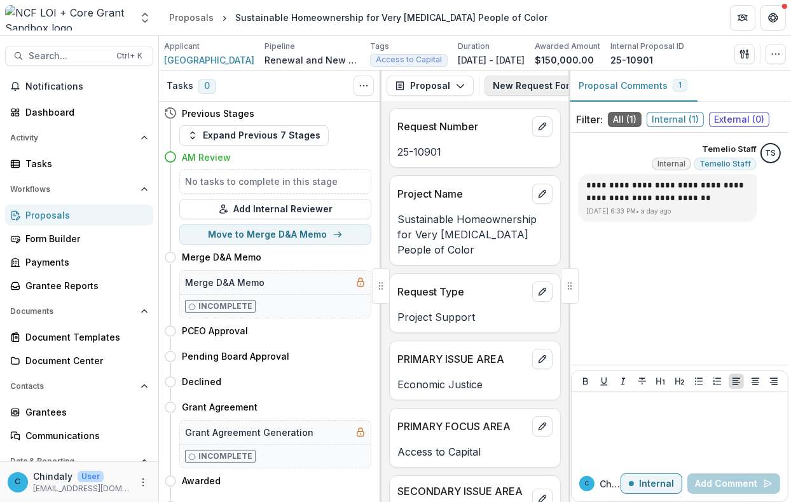
click at [524, 81] on button "New Request Form 3" at bounding box center [550, 86] width 132 height 20
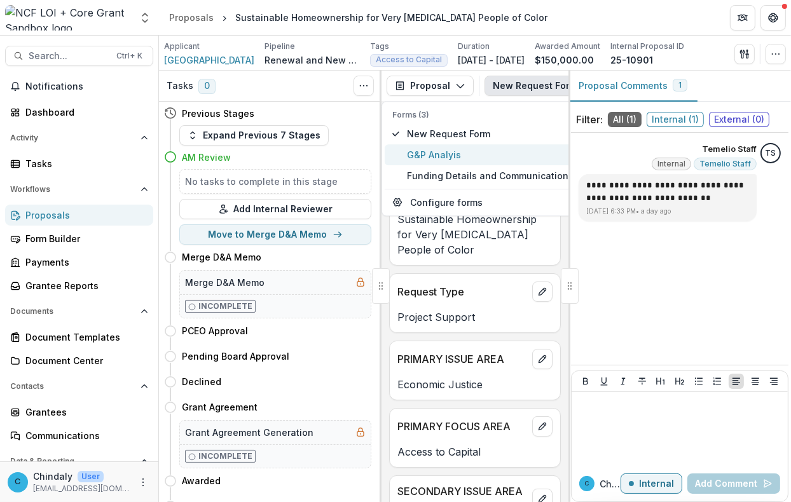
click at [437, 157] on span "G&P Analyis" at bounding box center [510, 154] width 207 height 13
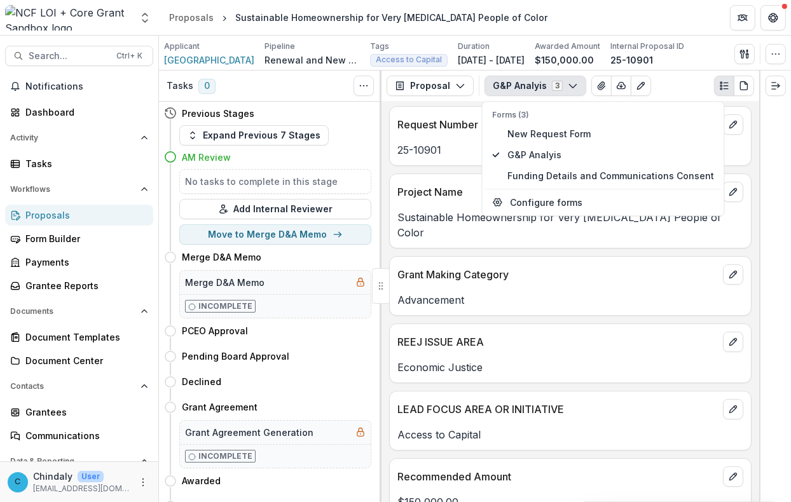
scroll to position [3, 0]
click at [530, 132] on span "New Request Form" at bounding box center [610, 133] width 207 height 13
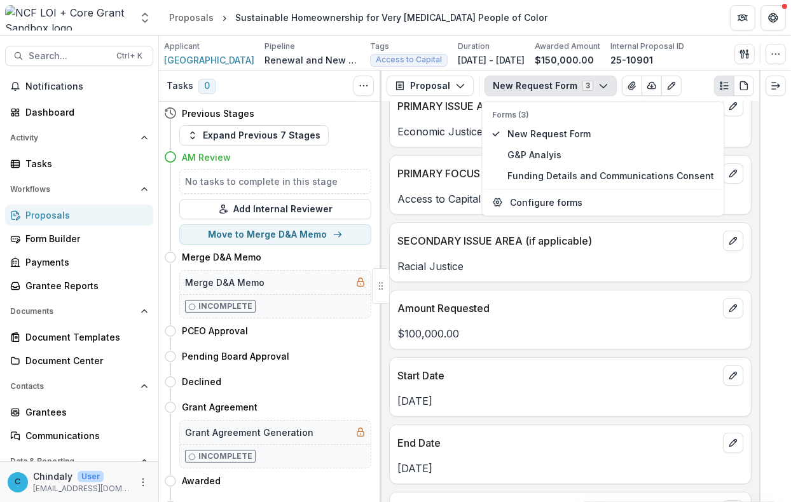
scroll to position [240, 0]
click at [558, 153] on span "G&P Analyis" at bounding box center [610, 154] width 207 height 13
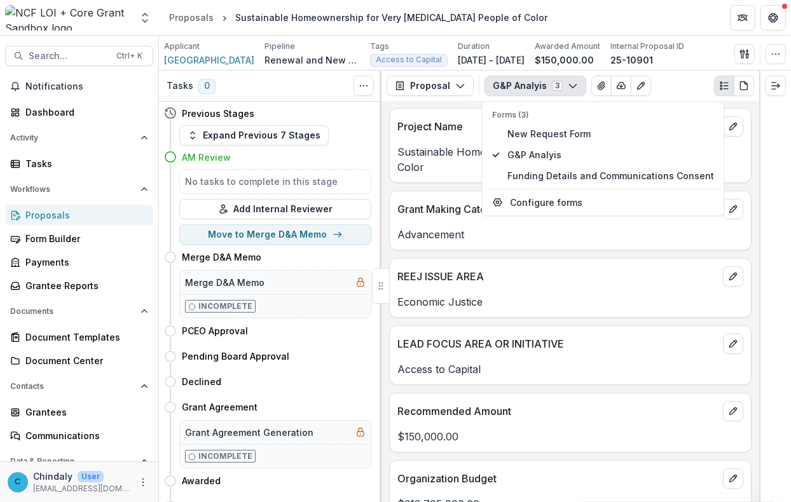
scroll to position [0, 0]
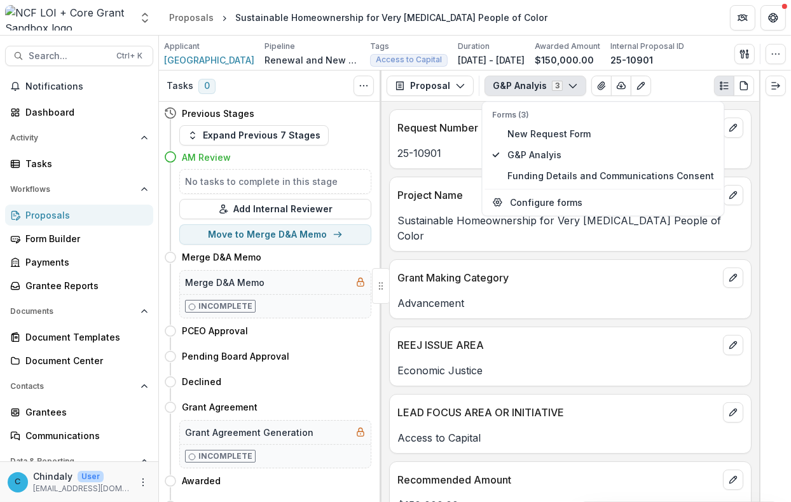
click at [483, 363] on p "Economic Justice" at bounding box center [570, 370] width 346 height 15
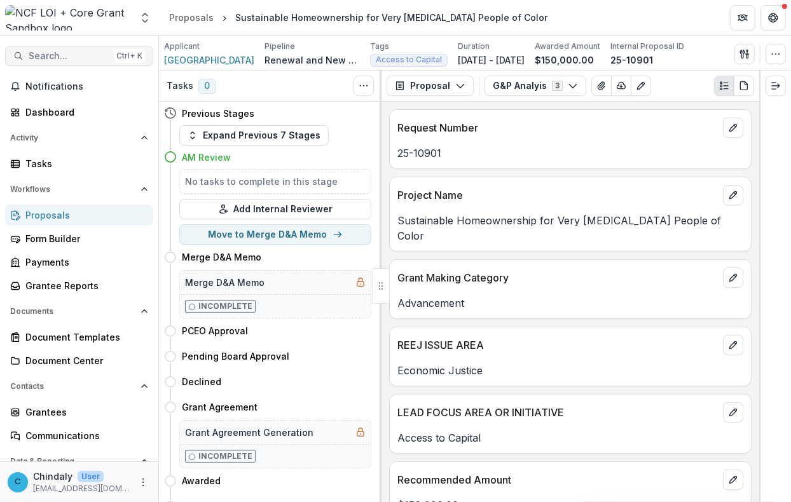
click at [51, 52] on span "Search..." at bounding box center [69, 56] width 80 height 11
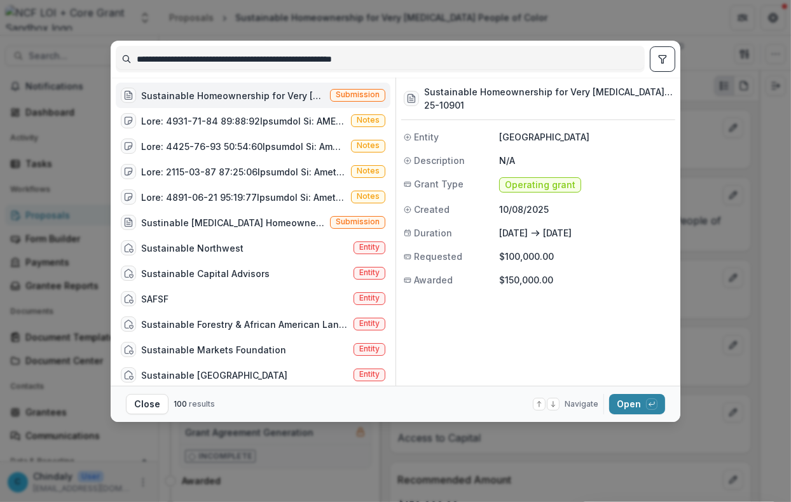
click at [180, 58] on input "**********" at bounding box center [380, 59] width 528 height 20
type input "********"
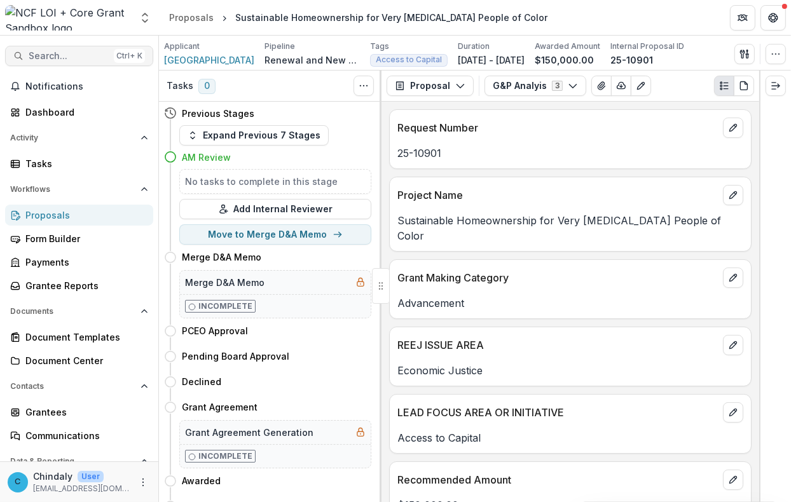
click at [66, 55] on span "Search..." at bounding box center [69, 56] width 80 height 11
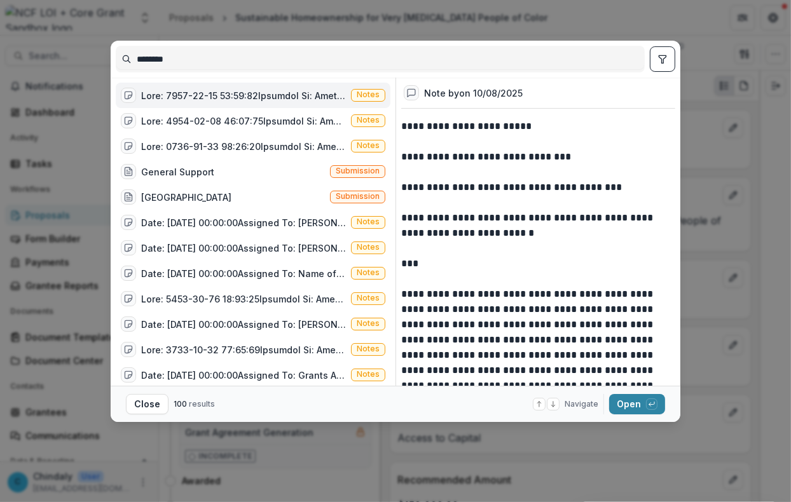
click at [191, 62] on input "********" at bounding box center [380, 59] width 528 height 20
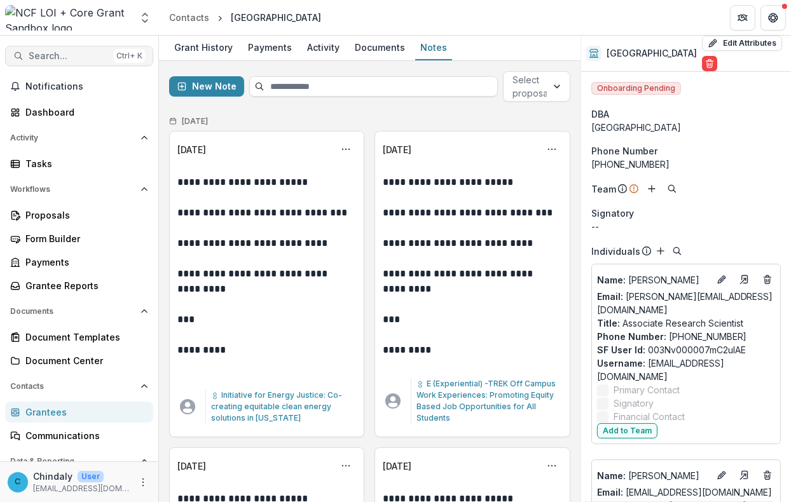
click at [73, 53] on span "Search..." at bounding box center [69, 56] width 80 height 11
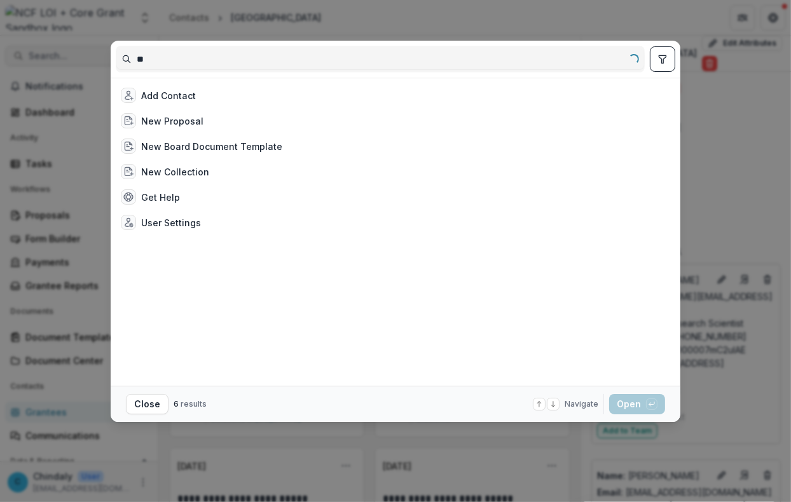
type input "*"
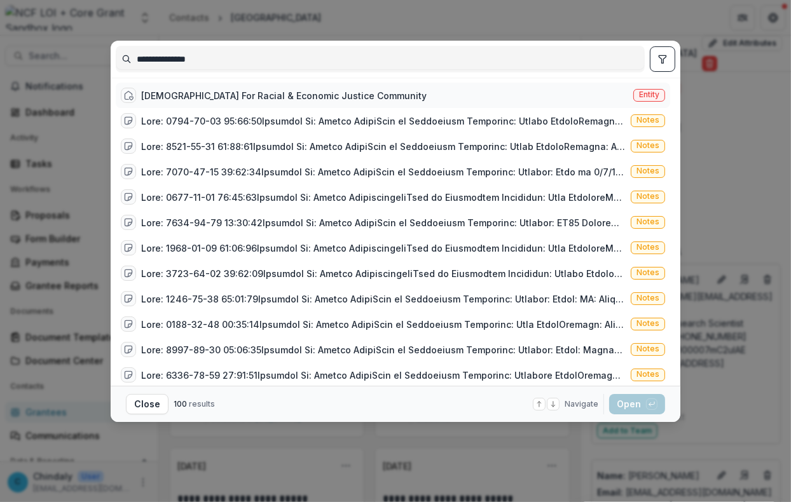
type input "**********"
click at [652, 93] on span "Entity" at bounding box center [649, 94] width 20 height 9
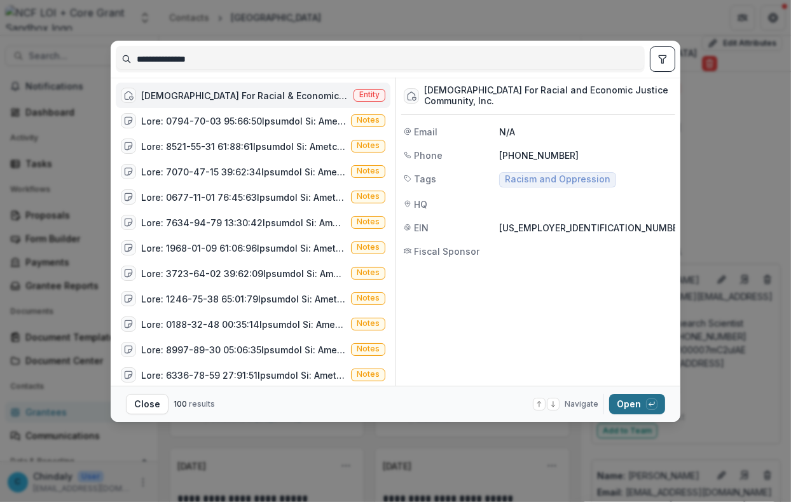
click at [639, 400] on button "Open with enter key" at bounding box center [637, 404] width 56 height 20
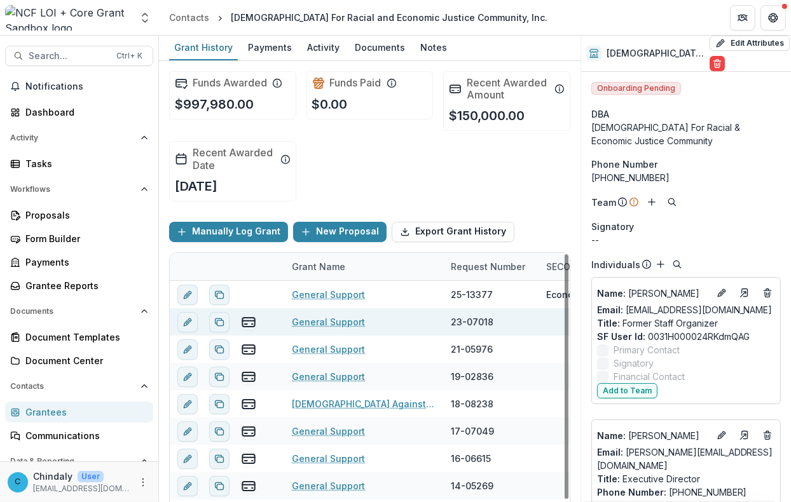
click at [308, 317] on link "General Support" at bounding box center [328, 321] width 73 height 13
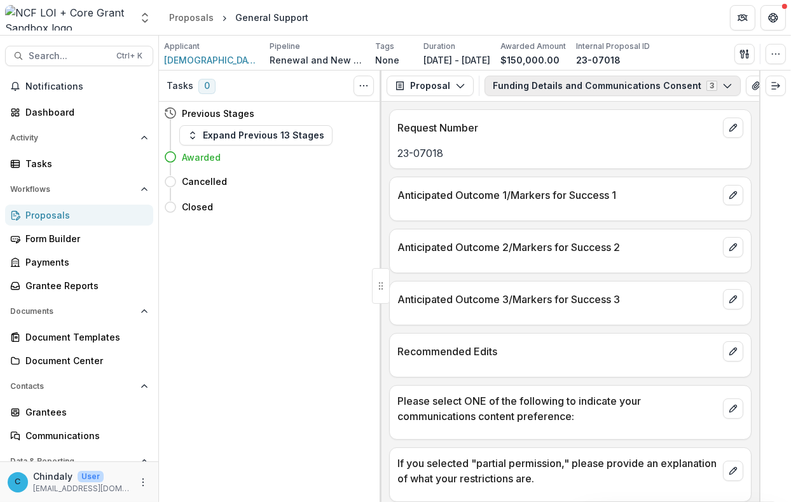
click at [531, 85] on button "Funding Details and Communications Consent 3" at bounding box center [612, 86] width 256 height 20
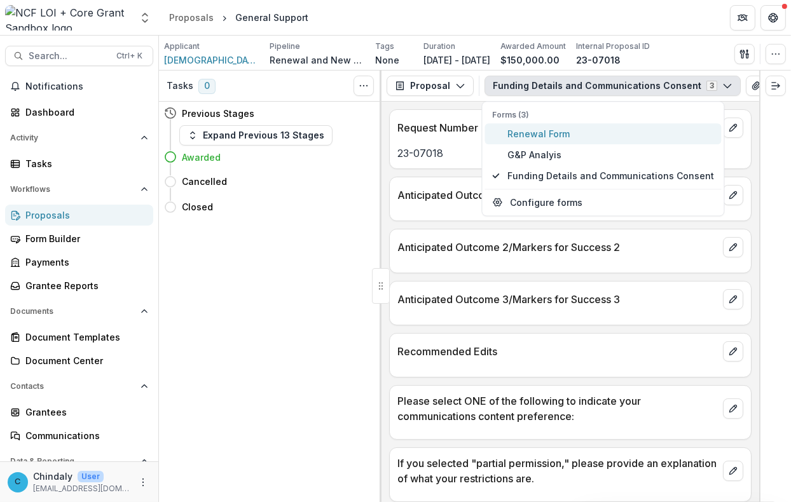
click at [534, 131] on span "Renewal Form" at bounding box center [610, 133] width 207 height 13
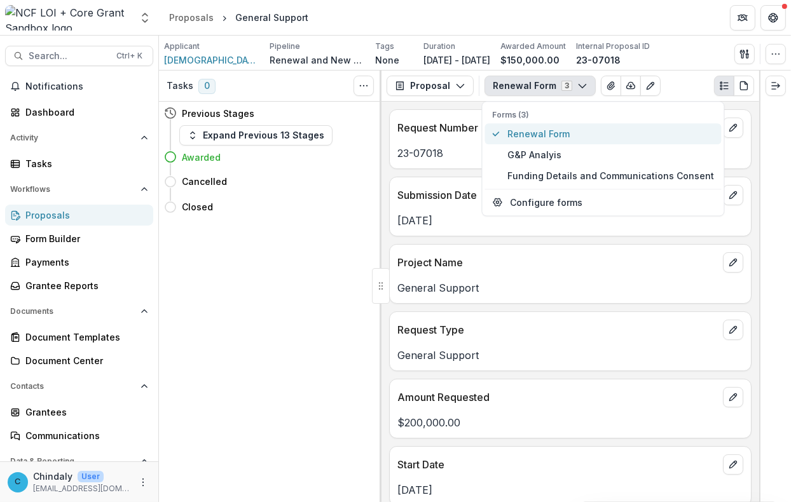
click at [537, 134] on span "Renewal Form" at bounding box center [610, 133] width 207 height 13
click at [513, 93] on button "Renewal Form 3" at bounding box center [539, 86] width 111 height 20
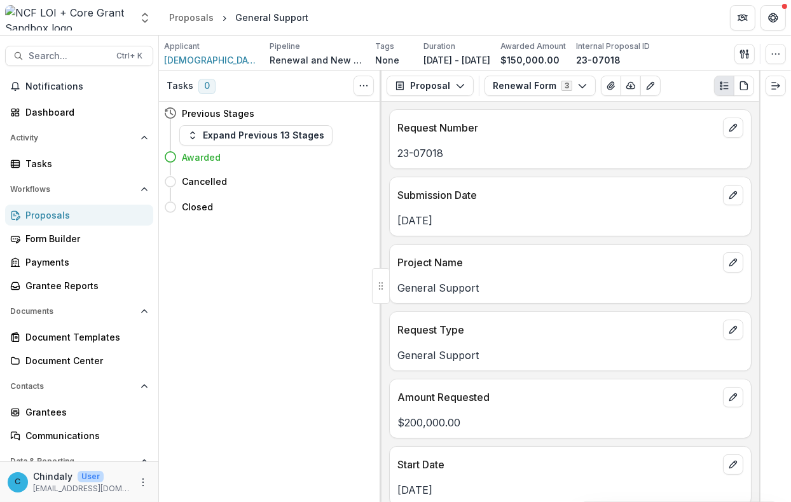
drag, startPoint x: 594, startPoint y: 8, endPoint x: 691, endPoint y: 38, distance: 100.4
click at [594, 8] on header "Proposals General Support" at bounding box center [475, 17] width 632 height 35
click at [777, 52] on icon "button" at bounding box center [776, 54] width 10 height 10
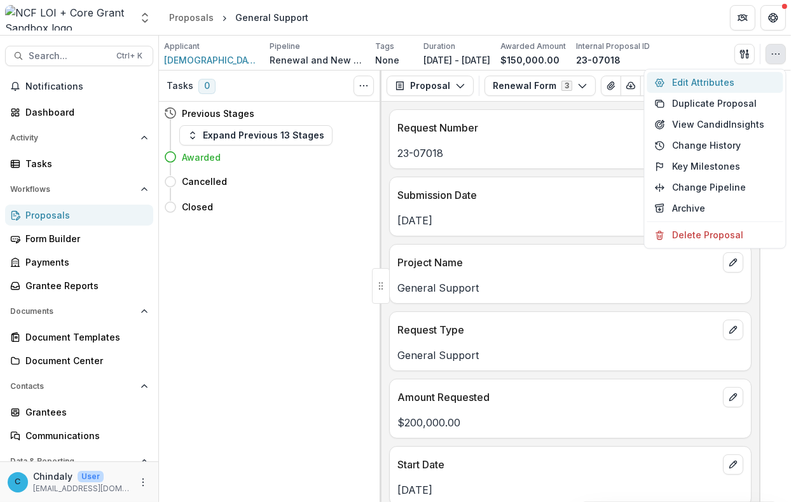
click at [694, 82] on button "Edit Attributes" at bounding box center [715, 82] width 136 height 21
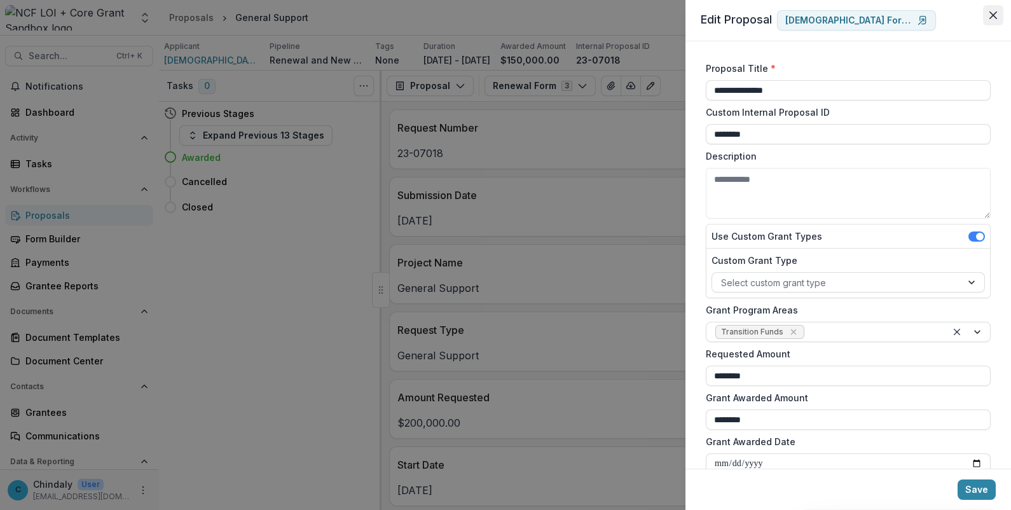
click at [991, 13] on icon "Close" at bounding box center [993, 15] width 8 height 8
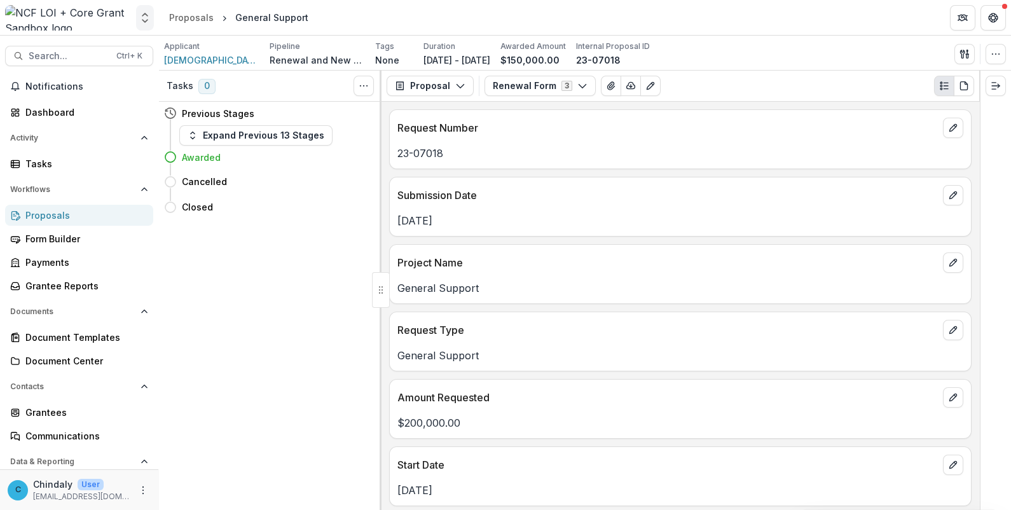
click at [148, 17] on icon "Open entity switcher" at bounding box center [145, 17] width 13 height 13
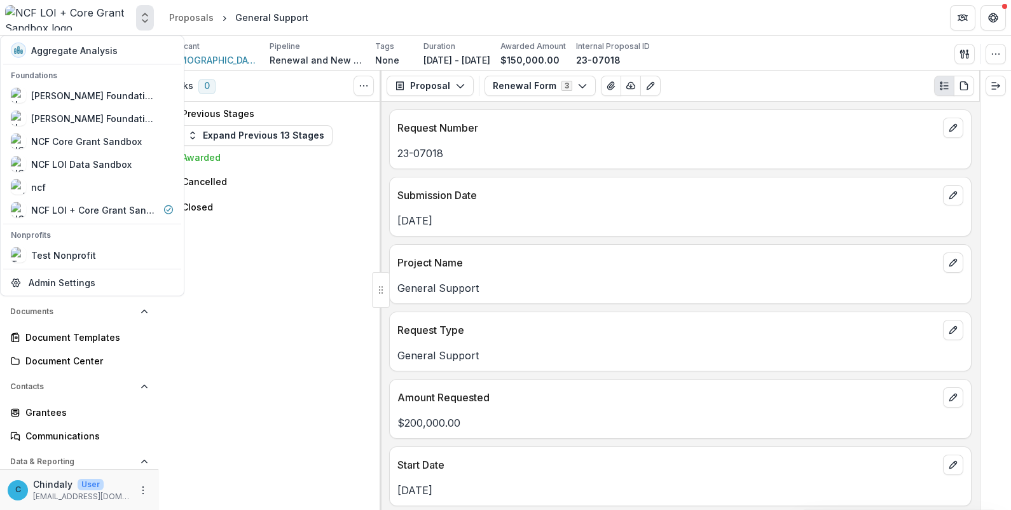
click at [148, 17] on icon "Open entity switcher" at bounding box center [145, 17] width 13 height 13
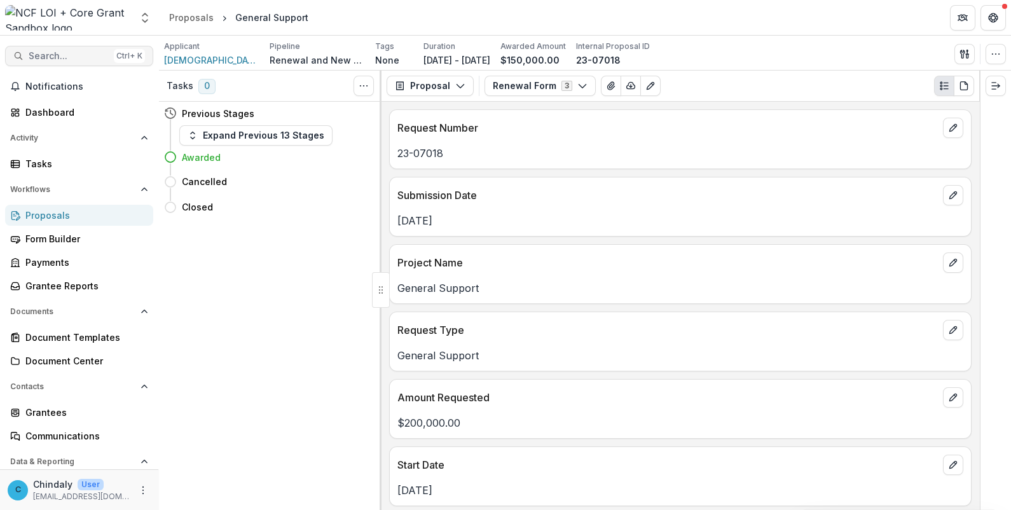
click at [74, 58] on span "Search..." at bounding box center [69, 56] width 80 height 11
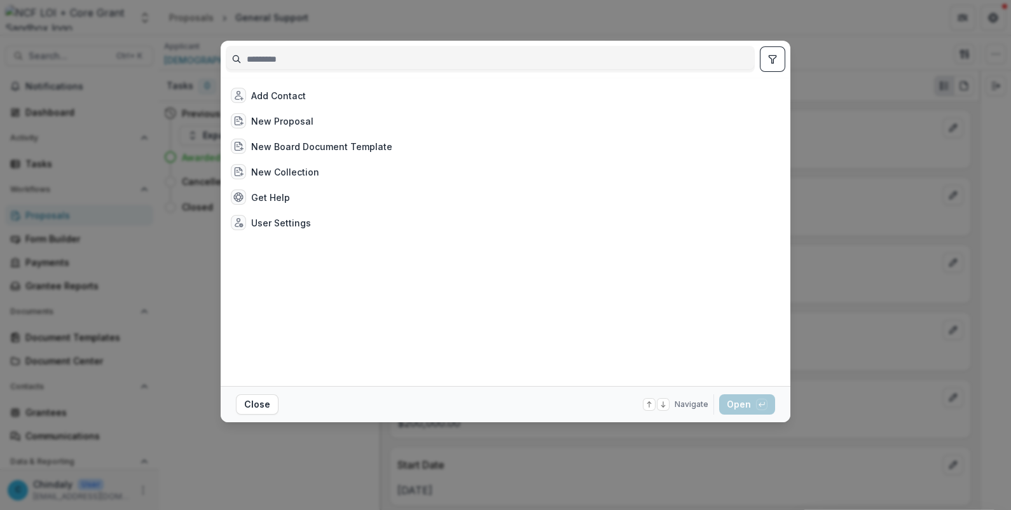
click at [286, 58] on input at bounding box center [490, 59] width 528 height 20
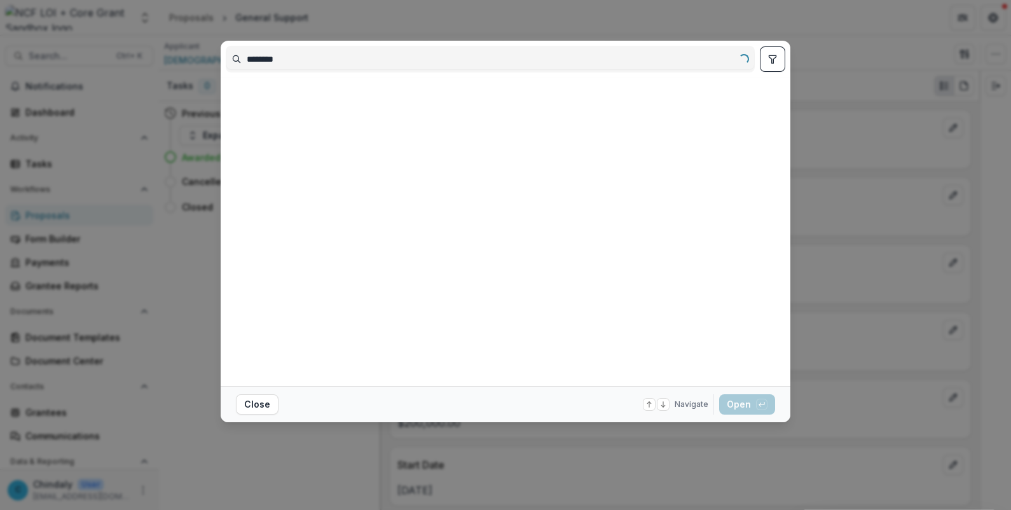
type input "********"
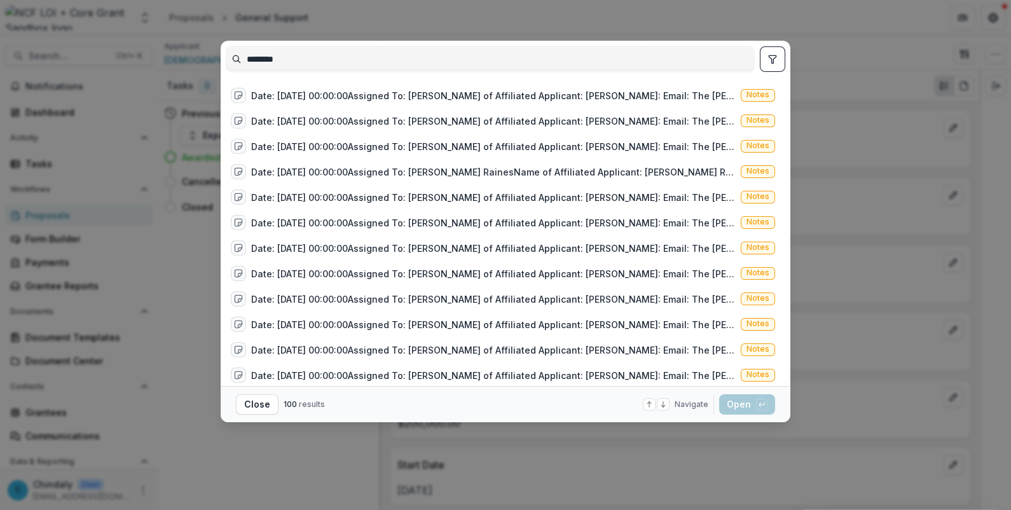
click at [286, 58] on input "********" at bounding box center [490, 59] width 528 height 20
click at [71, 57] on div "******** Date: 2025-06-25 00:00:00Assigned To: Jada PerezName of Affiliated App…" at bounding box center [505, 255] width 1011 height 510
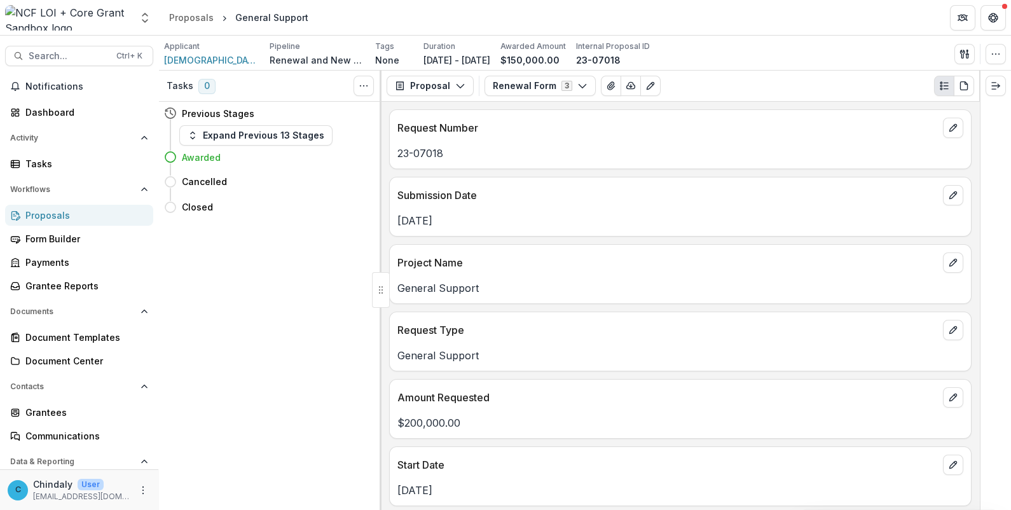
click at [71, 57] on span "Search..." at bounding box center [69, 56] width 80 height 11
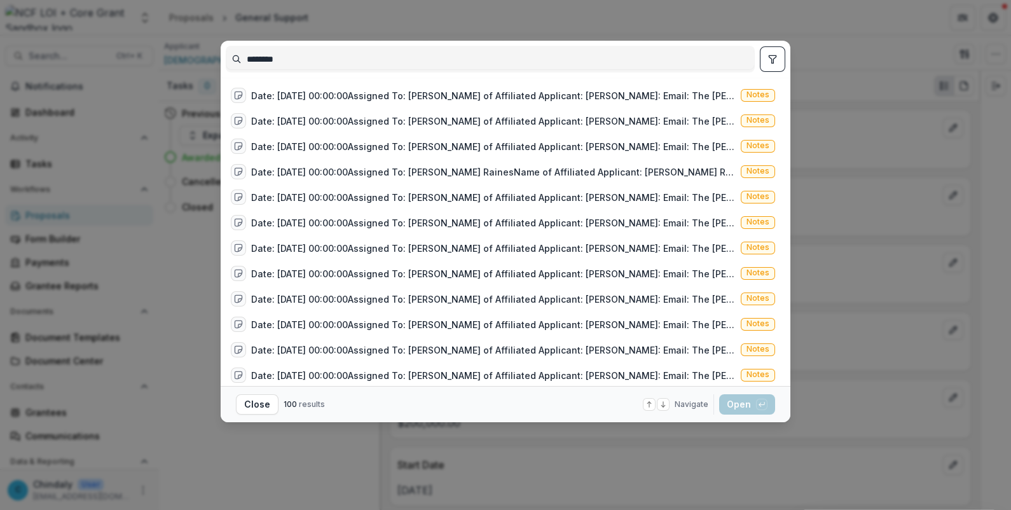
click at [273, 62] on input "********" at bounding box center [490, 59] width 528 height 20
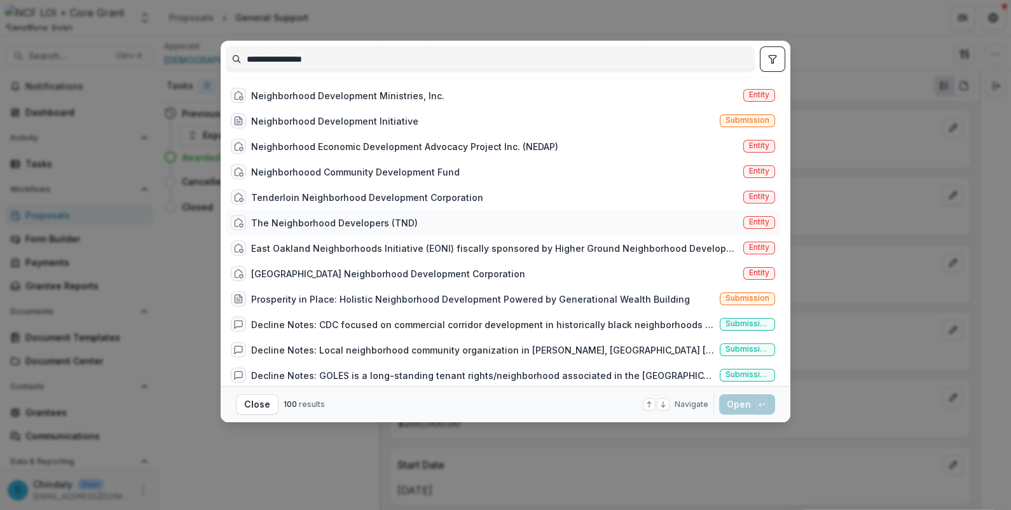
type input "**********"
click at [749, 222] on span "Entity" at bounding box center [759, 221] width 20 height 9
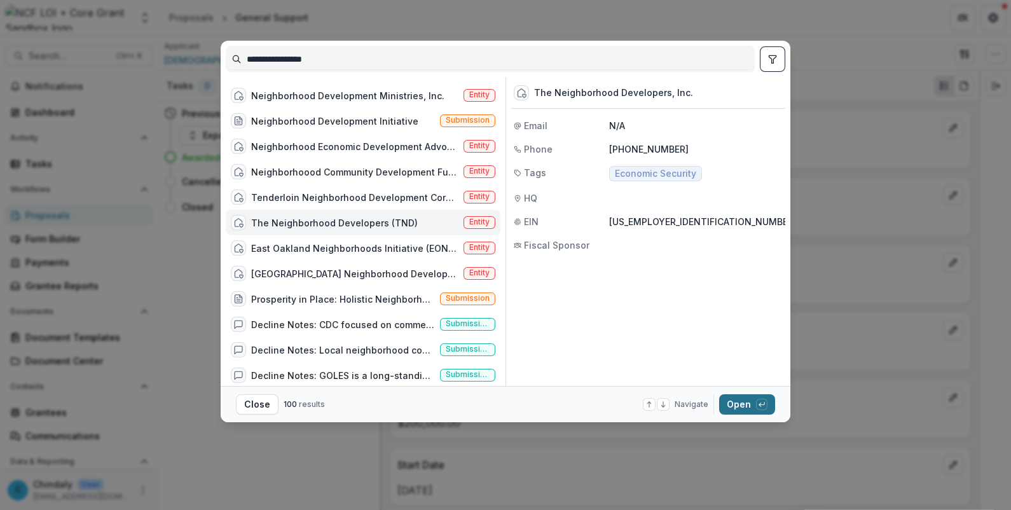
click at [741, 404] on button "Open with enter key" at bounding box center [747, 404] width 56 height 20
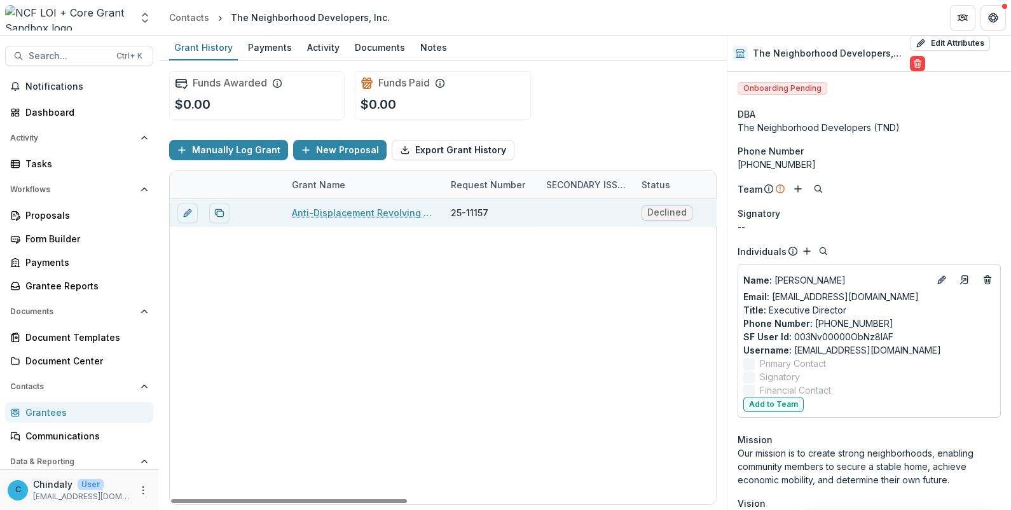
click at [347, 210] on link "Anti-Displacement Revolving Loan Fund" at bounding box center [364, 212] width 144 height 13
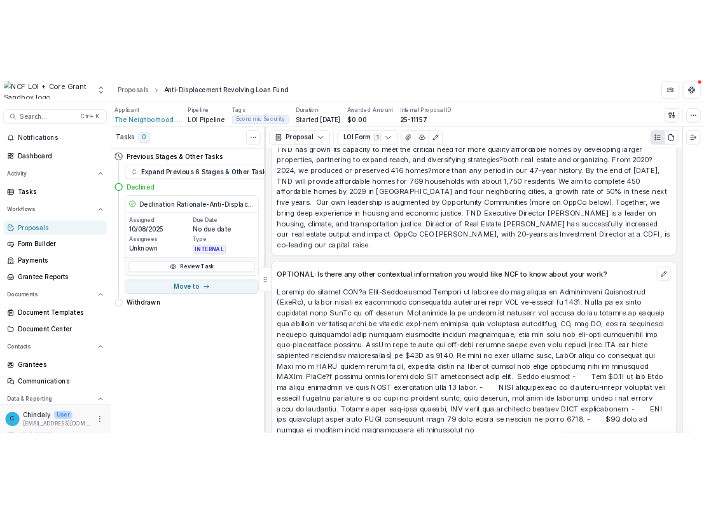
scroll to position [1489, 0]
